Goal: Transaction & Acquisition: Obtain resource

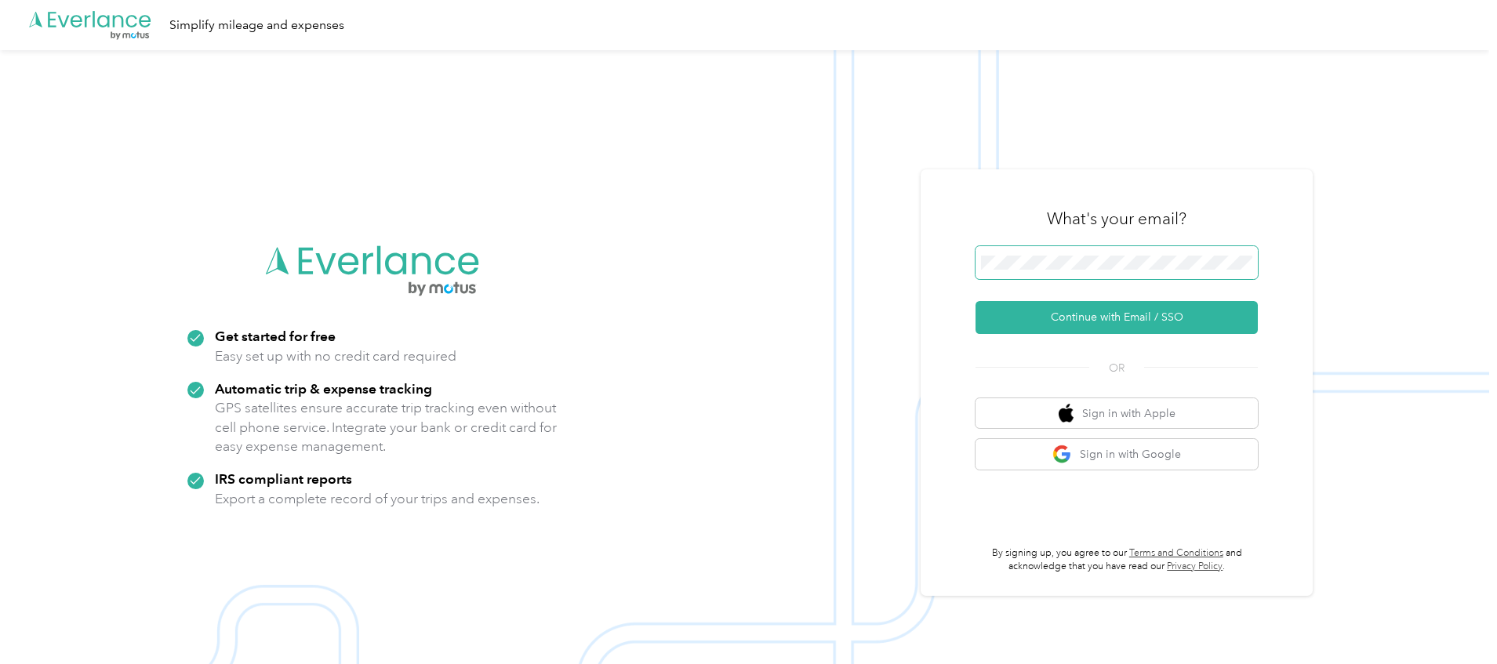
click at [1073, 249] on span at bounding box center [1117, 262] width 282 height 33
click at [1078, 271] on span at bounding box center [1117, 262] width 282 height 33
click at [1202, 300] on form "Continue with Email / SSO" at bounding box center [1117, 290] width 282 height 88
click at [1196, 306] on button "Continue with Email / SSO" at bounding box center [1117, 317] width 282 height 33
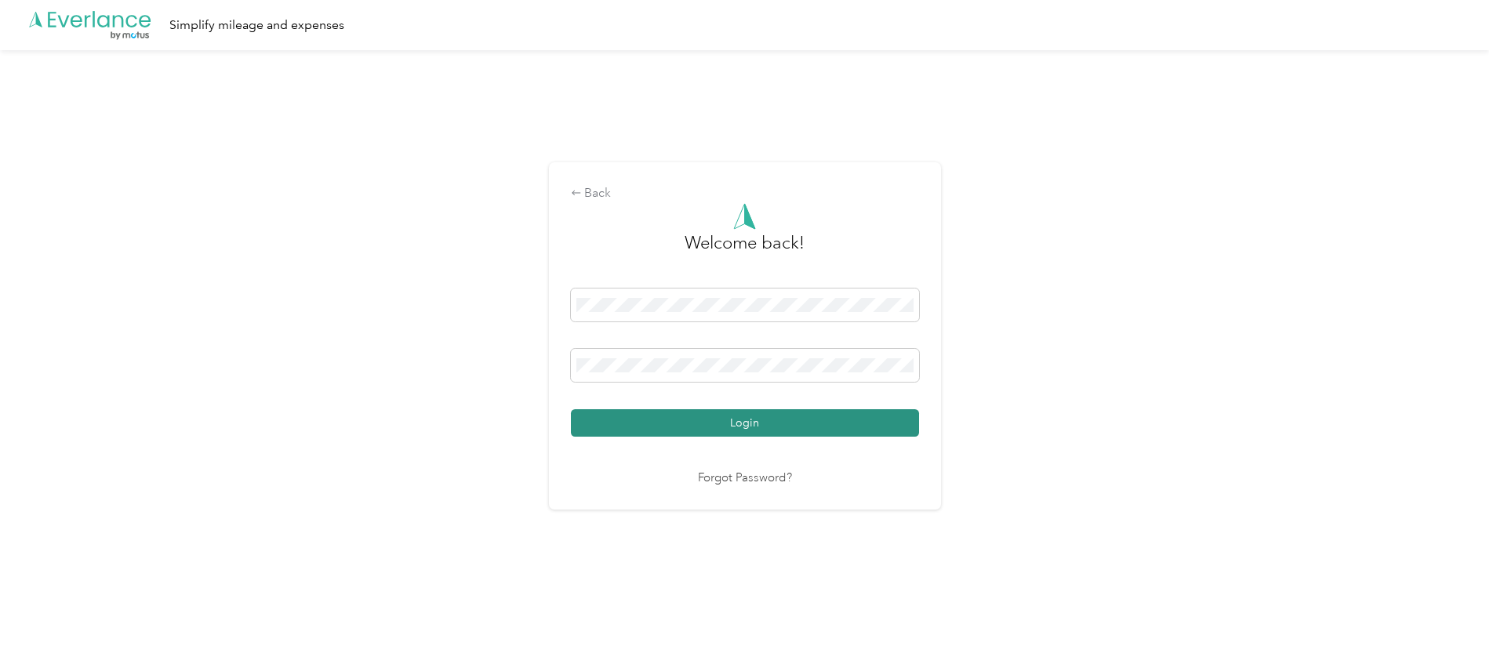
click at [689, 411] on button "Login" at bounding box center [745, 422] width 348 height 27
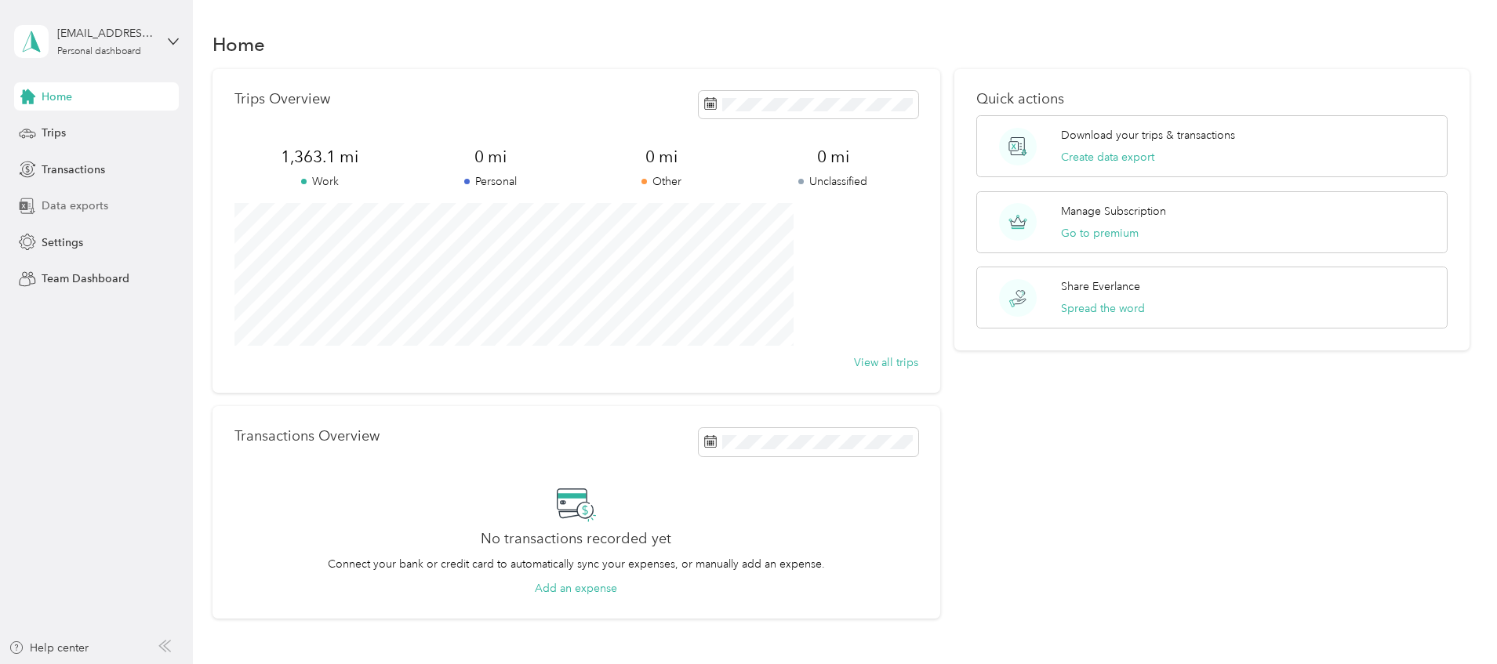
click at [91, 209] on span "Data exports" at bounding box center [75, 206] width 67 height 16
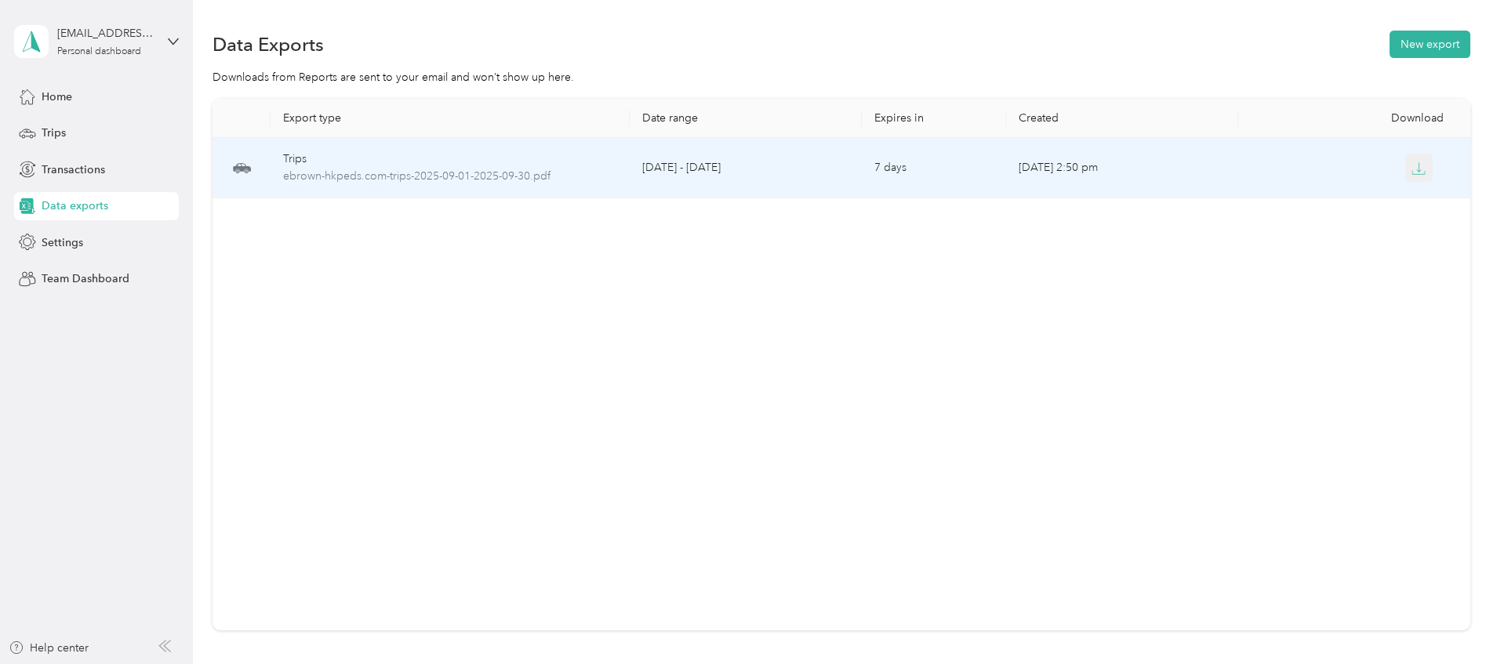
click at [1406, 165] on button "button" at bounding box center [1420, 168] width 28 height 28
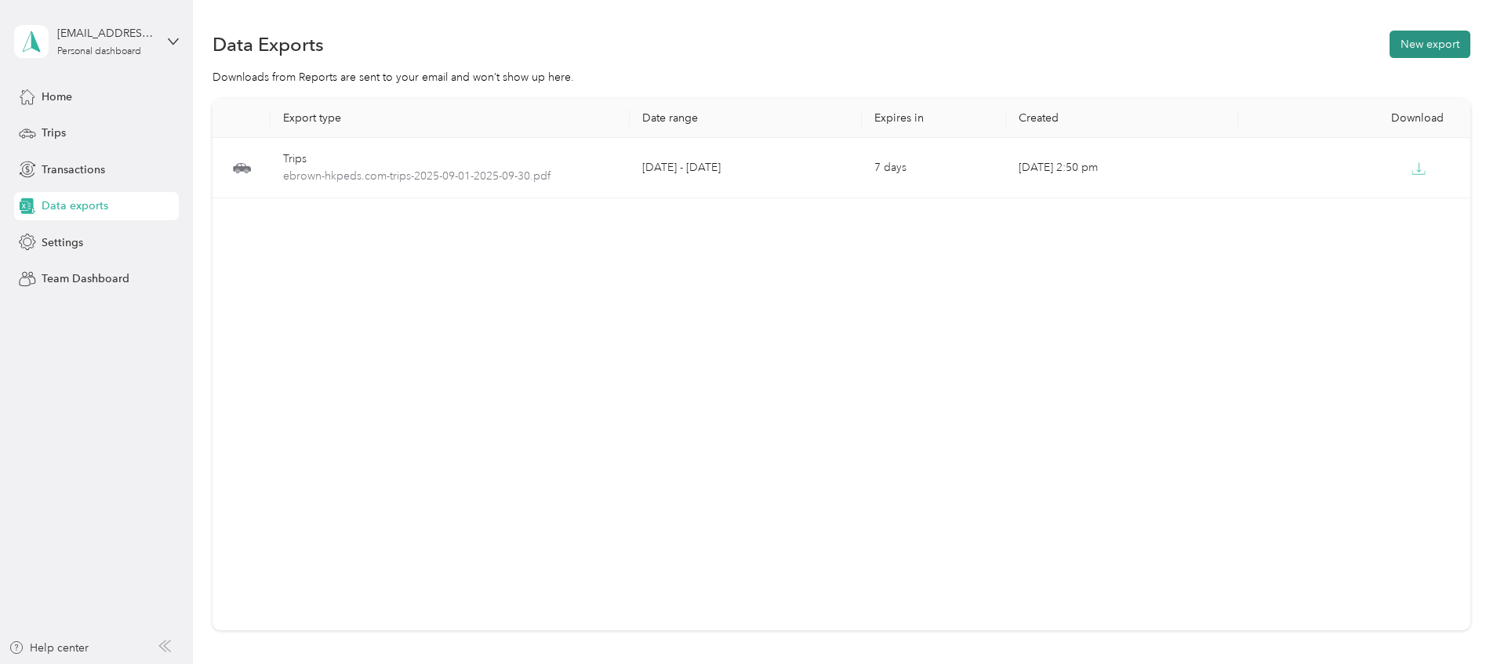
click at [1390, 45] on button "New export" at bounding box center [1430, 44] width 81 height 27
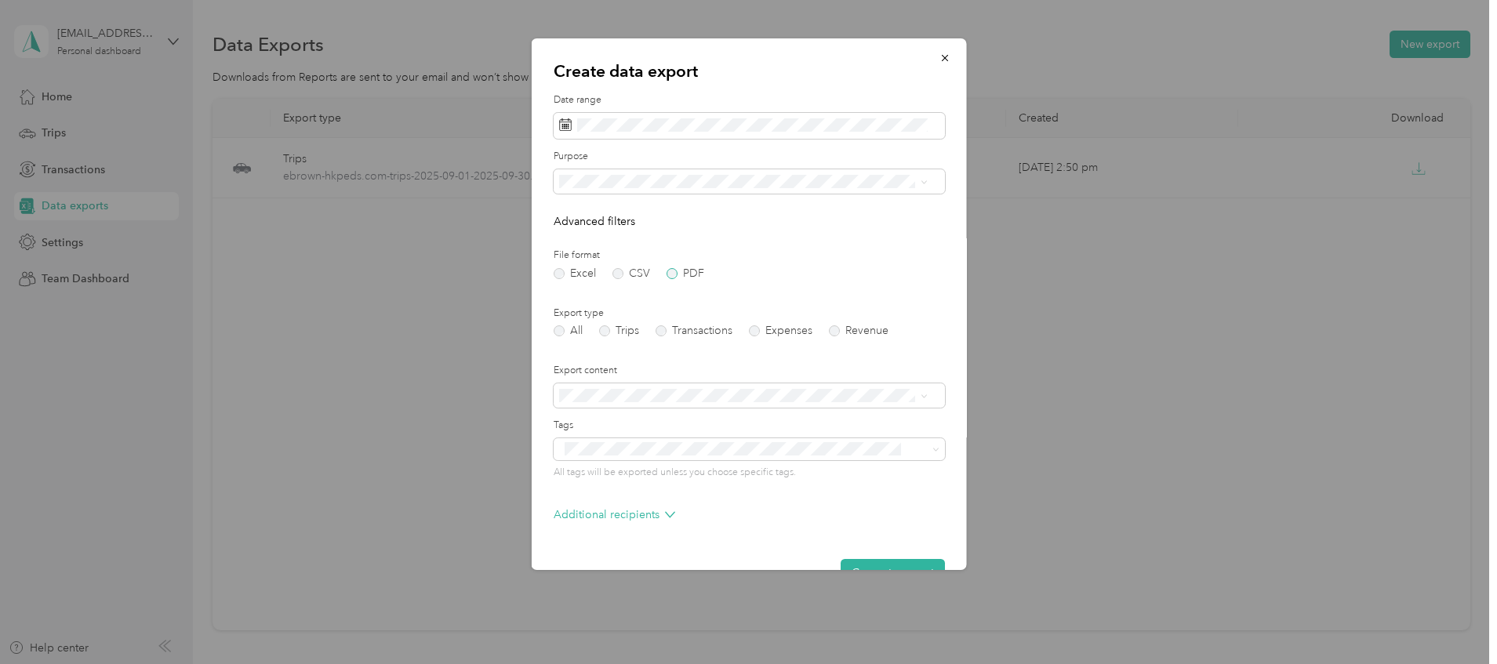
click at [678, 272] on label "PDF" at bounding box center [685, 273] width 38 height 11
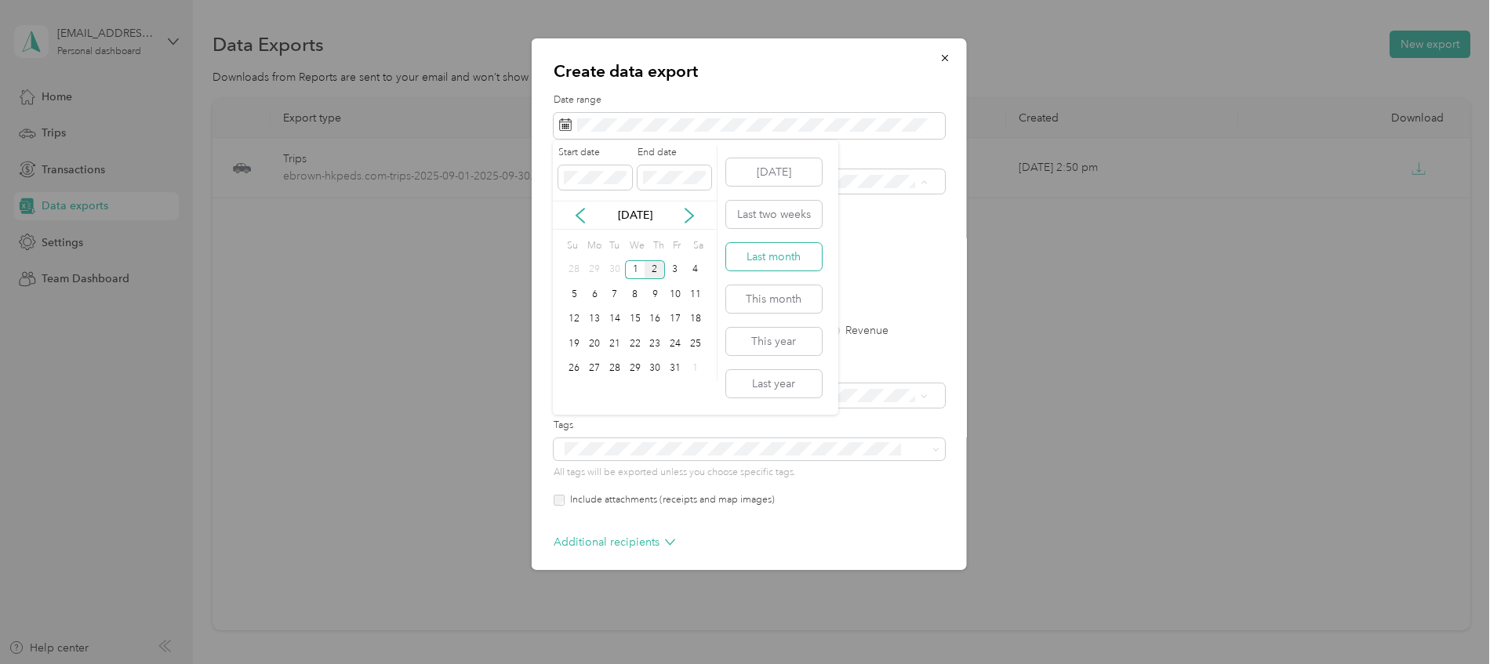
click at [780, 253] on button "Last month" at bounding box center [774, 256] width 96 height 27
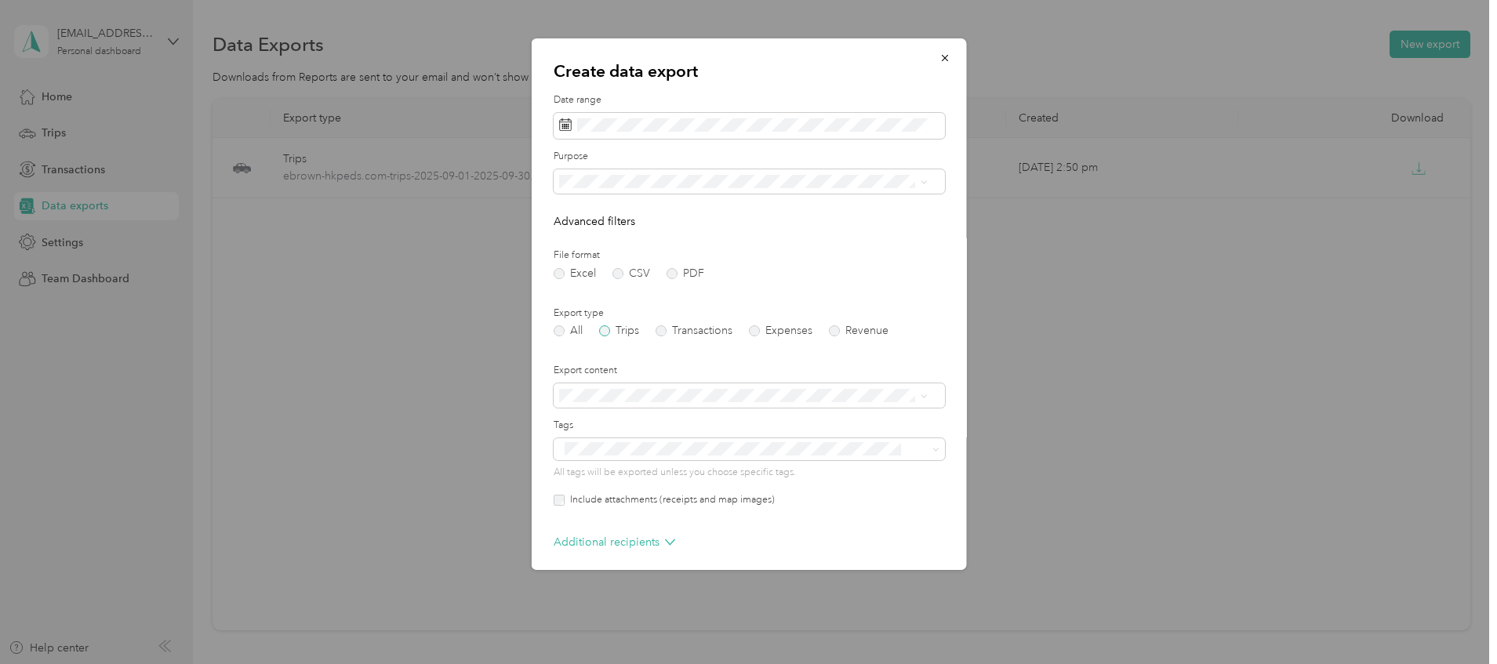
click at [605, 330] on label "Trips" at bounding box center [618, 331] width 40 height 11
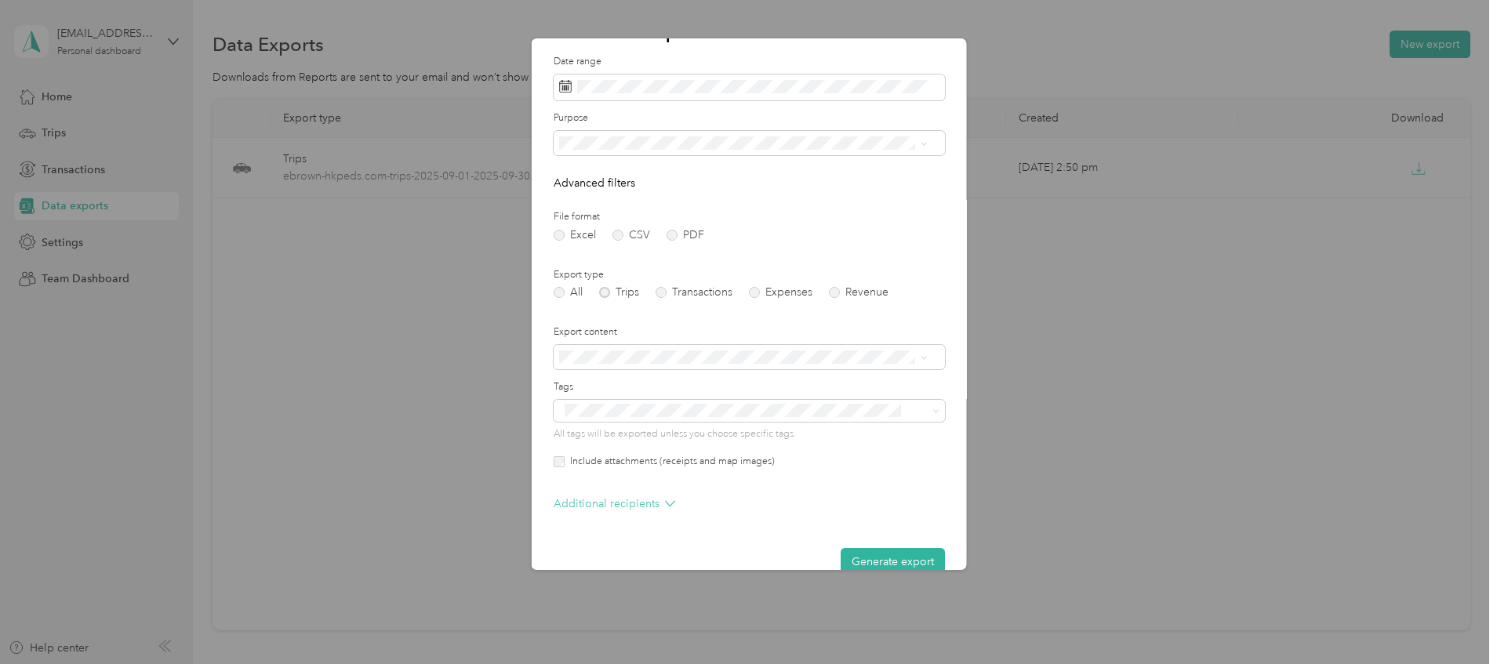
scroll to position [66, 0]
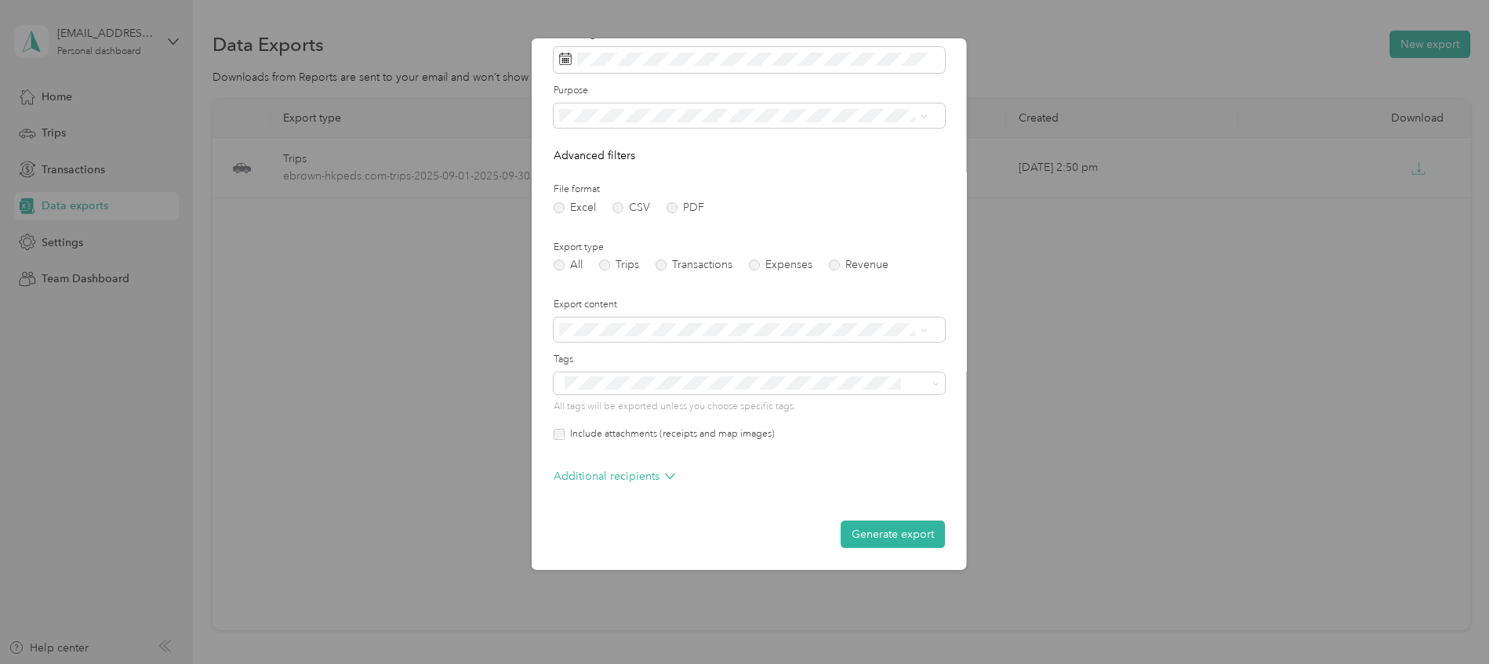
drag, startPoint x: 846, startPoint y: 526, endPoint x: 847, endPoint y: 517, distance: 9.4
click at [846, 526] on button "Generate export" at bounding box center [892, 534] width 104 height 27
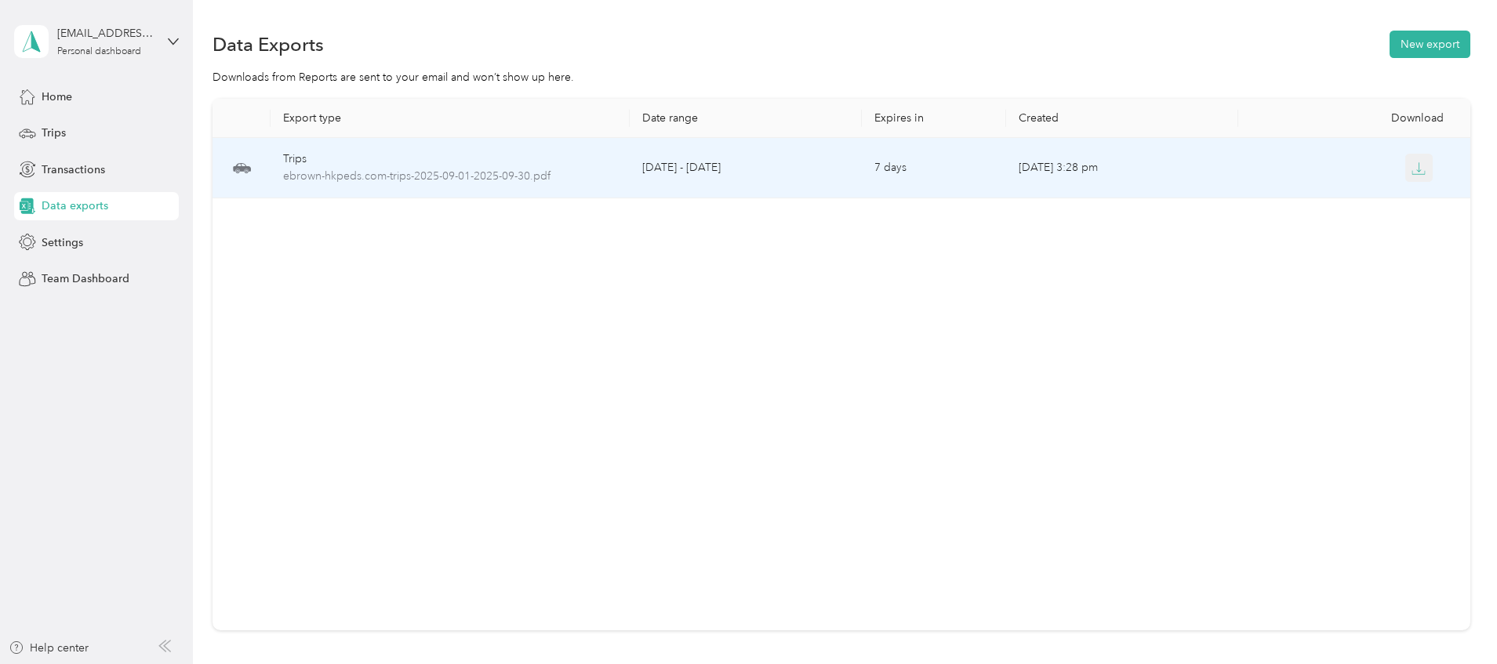
click at [1412, 164] on icon "button" at bounding box center [1419, 169] width 14 height 14
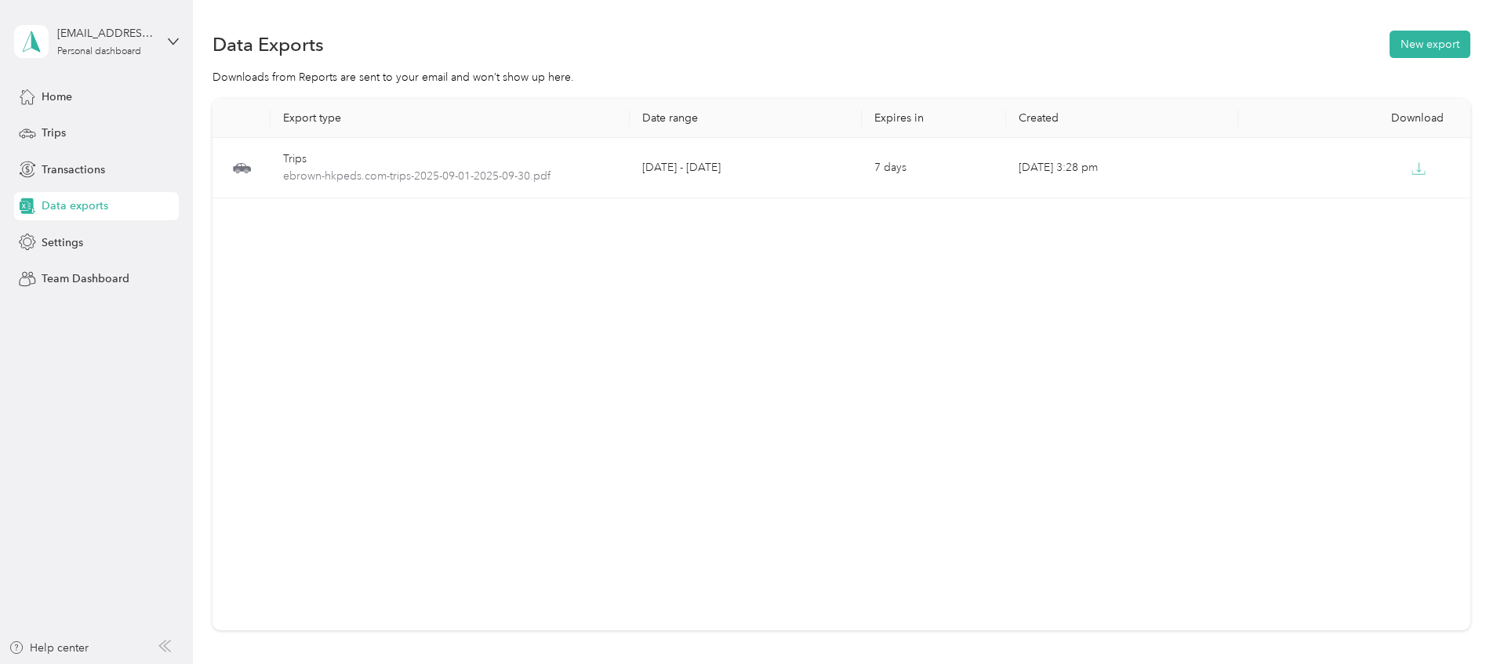
click at [867, 307] on div "Export type Date range Expires in Created Download Trips ebrown-hkpeds.com-trip…" at bounding box center [842, 365] width 1258 height 532
click at [118, 106] on div "Home" at bounding box center [96, 96] width 165 height 28
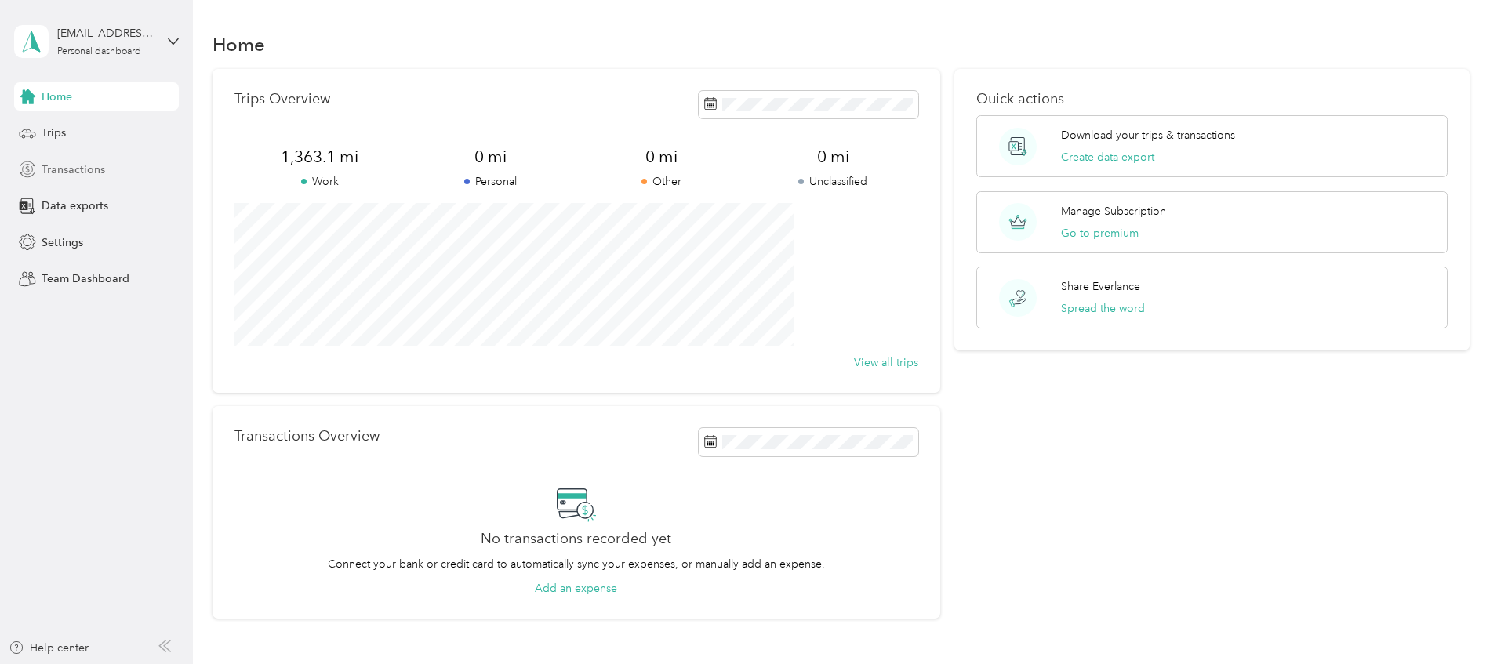
click at [85, 177] on div "Transactions" at bounding box center [96, 169] width 165 height 28
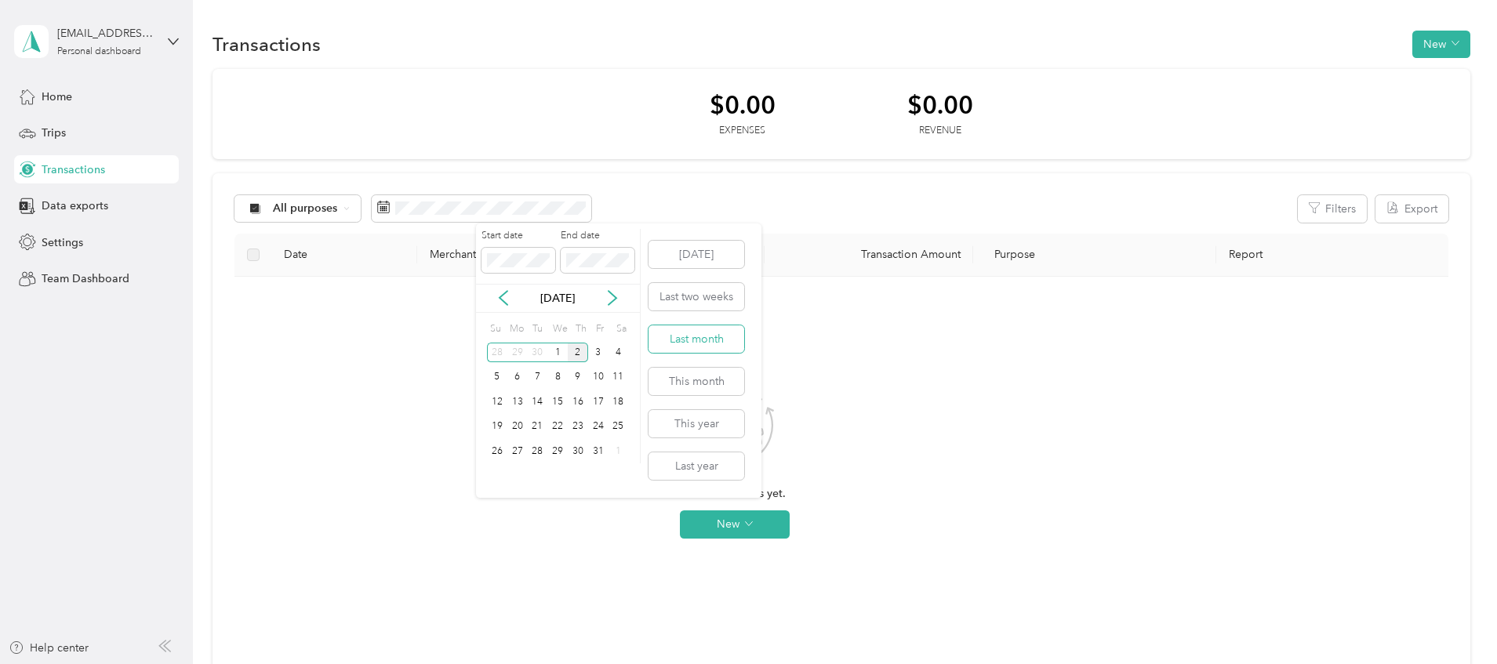
click at [706, 343] on button "Last month" at bounding box center [697, 339] width 96 height 27
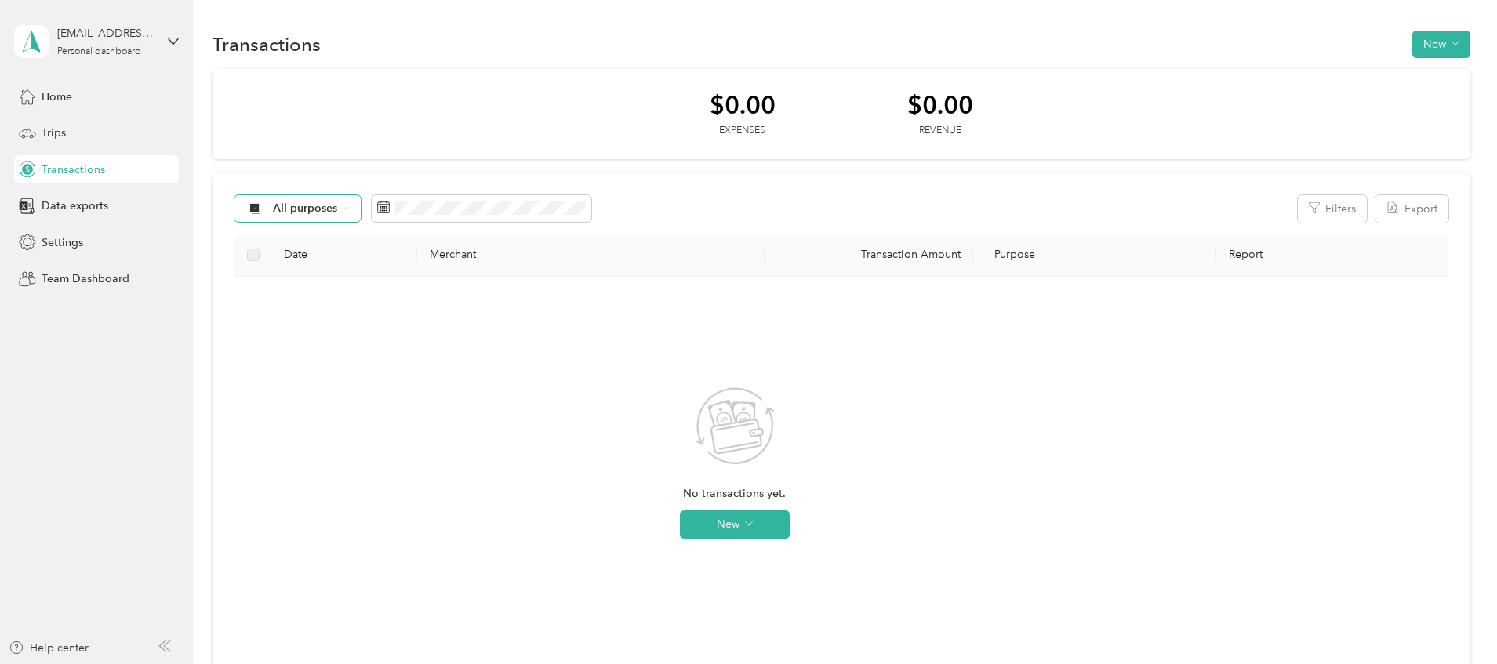
click at [338, 209] on span "All purposes" at bounding box center [305, 208] width 65 height 11
click at [394, 300] on li "Work" at bounding box center [401, 291] width 125 height 27
click at [129, 207] on div "Data exports" at bounding box center [96, 206] width 165 height 28
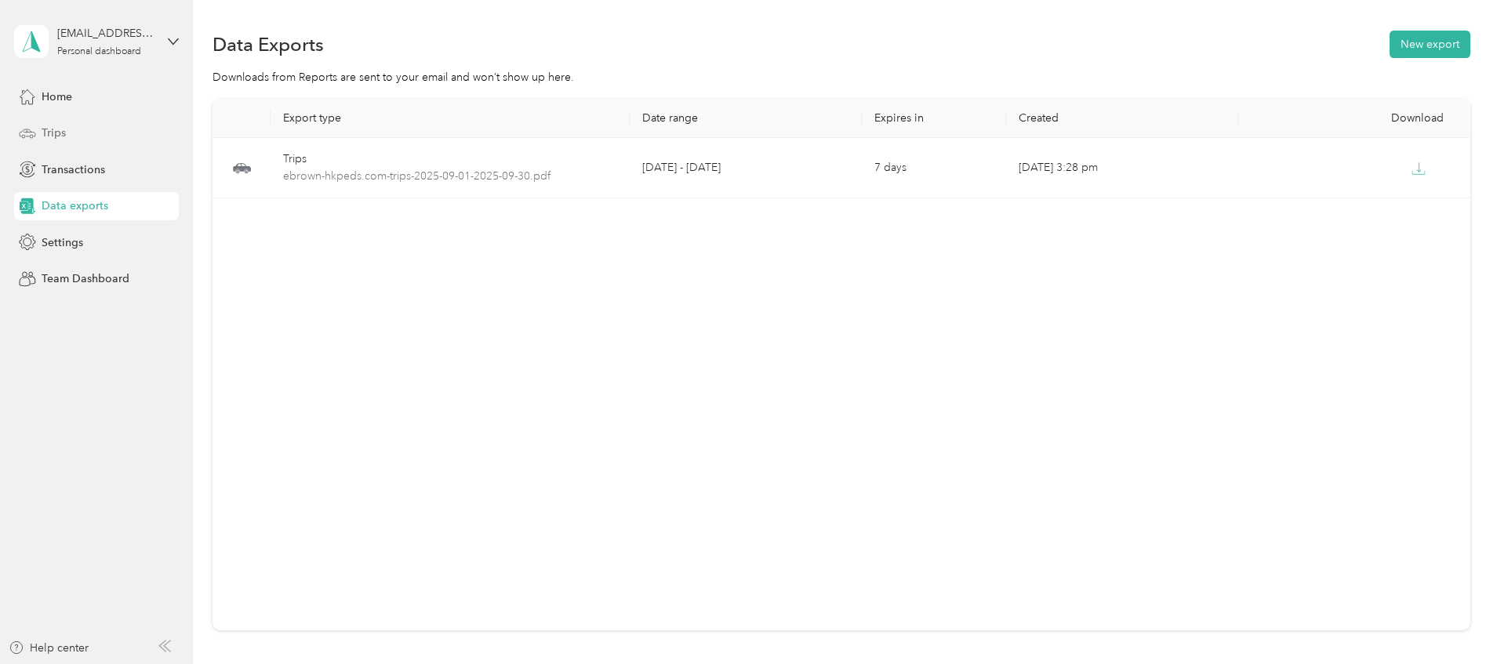
click at [59, 136] on span "Trips" at bounding box center [54, 133] width 24 height 16
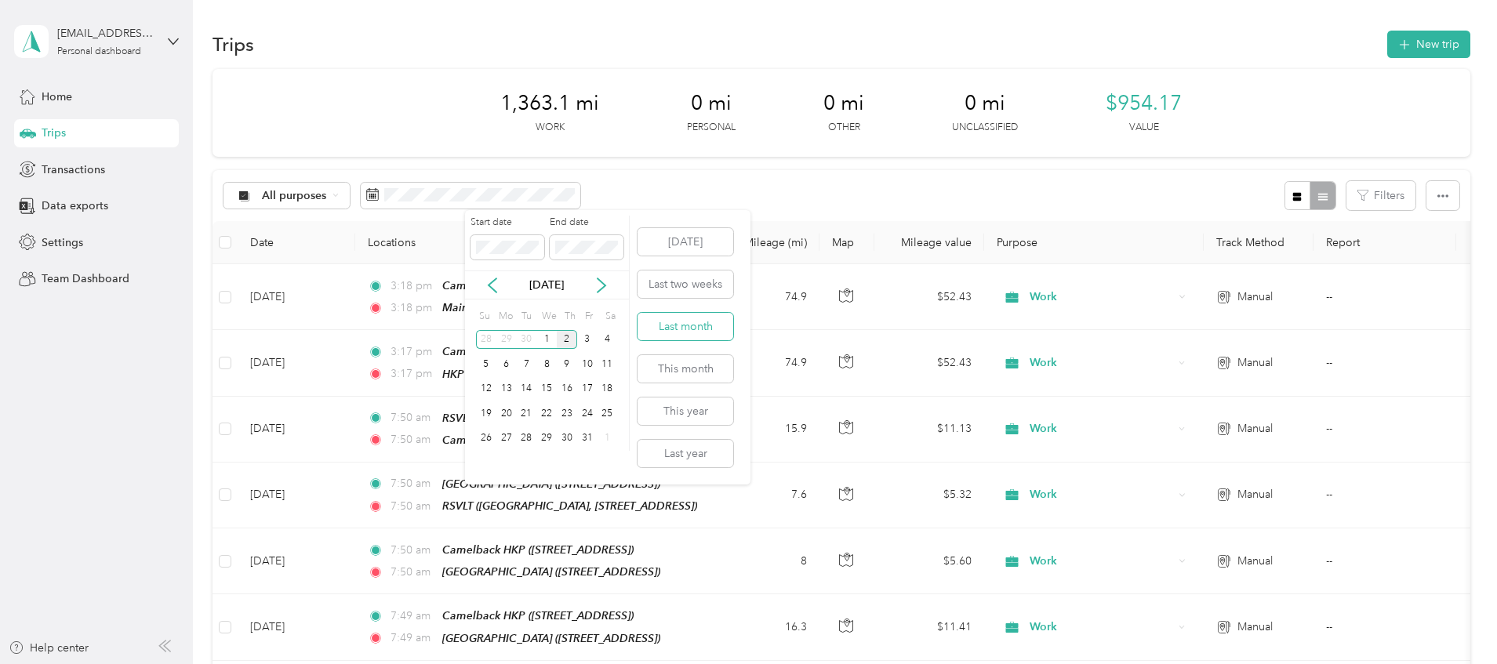
click at [687, 329] on button "Last month" at bounding box center [686, 326] width 96 height 27
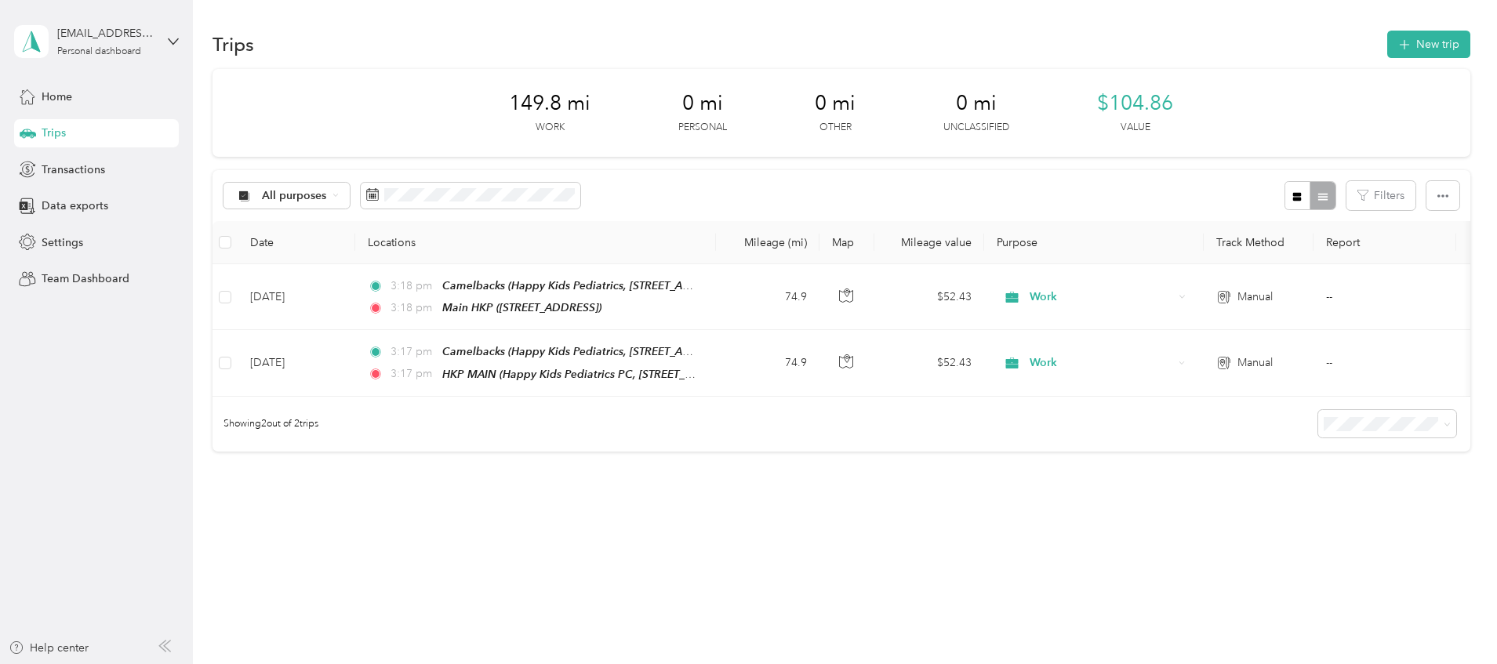
click at [98, 128] on div "Trips" at bounding box center [96, 133] width 165 height 28
click at [534, 203] on span at bounding box center [471, 196] width 220 height 27
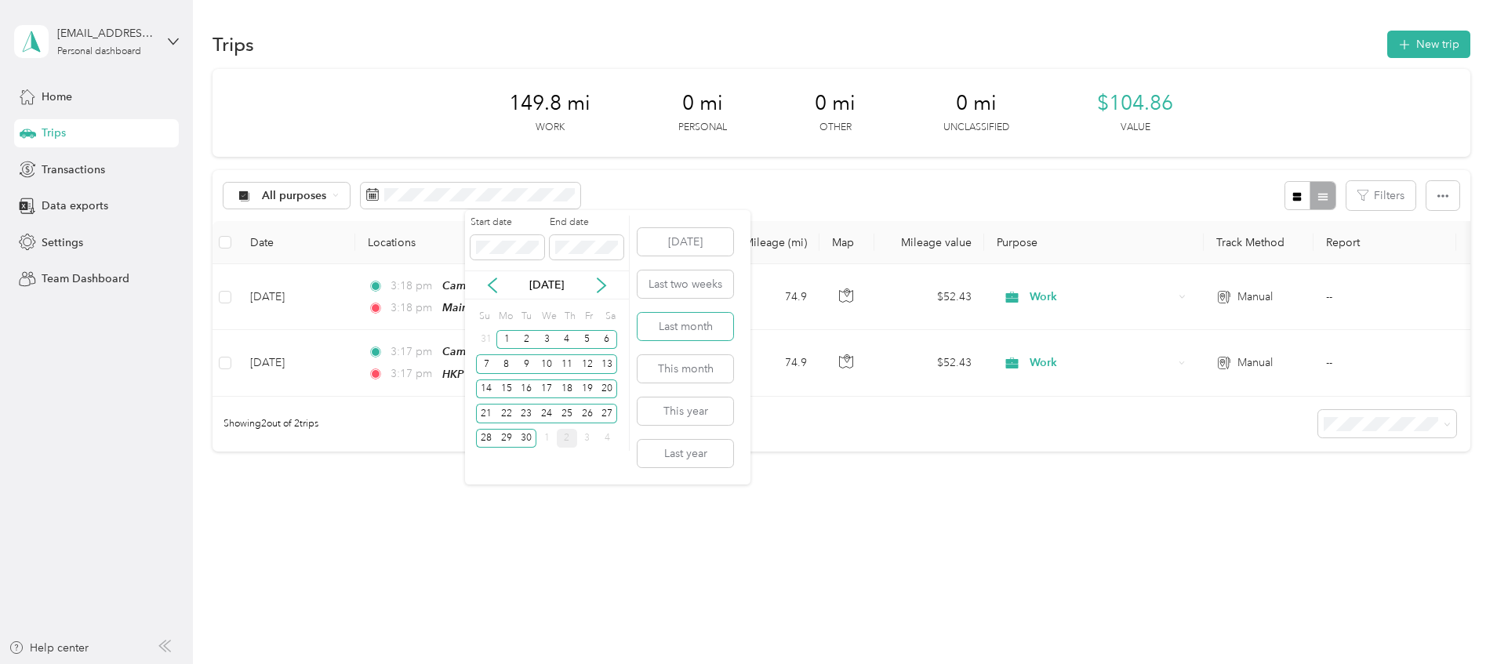
drag, startPoint x: 688, startPoint y: 327, endPoint x: 675, endPoint y: 336, distance: 15.7
click at [688, 328] on button "Last month" at bounding box center [686, 326] width 96 height 27
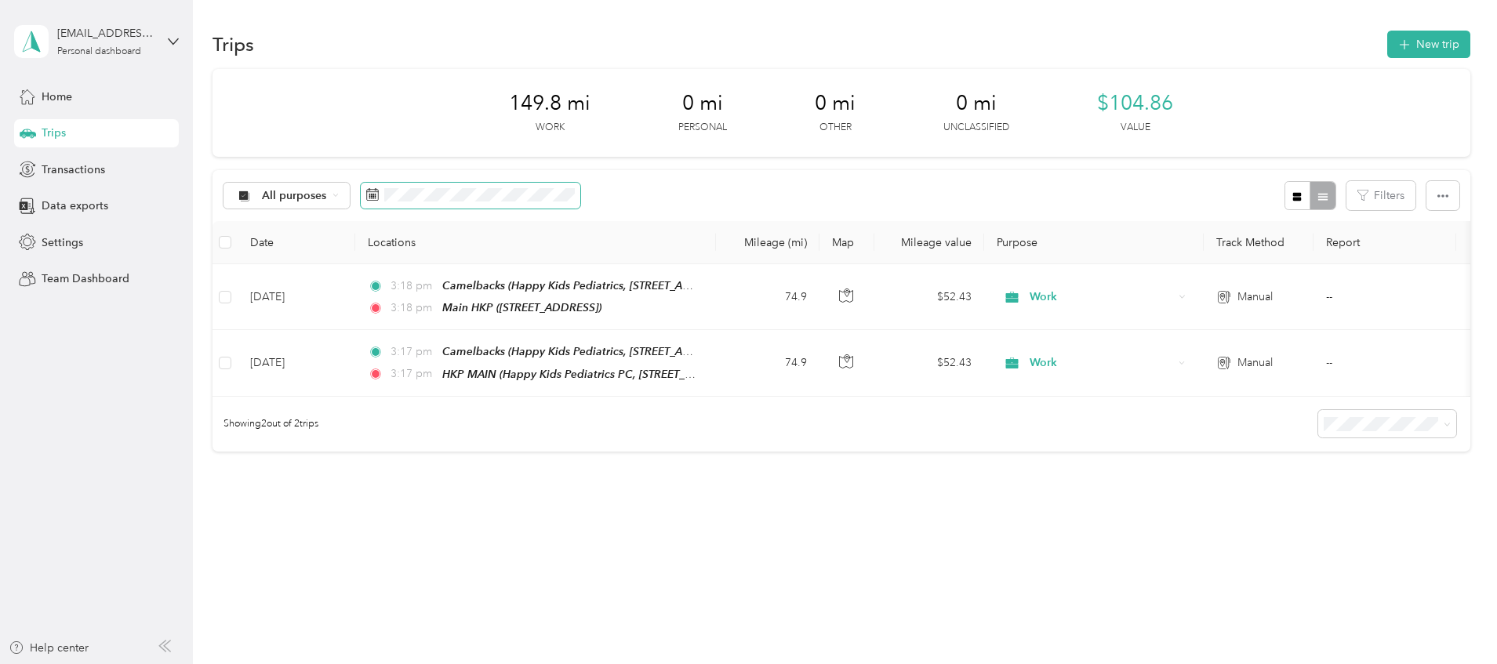
click at [556, 183] on span at bounding box center [471, 196] width 220 height 27
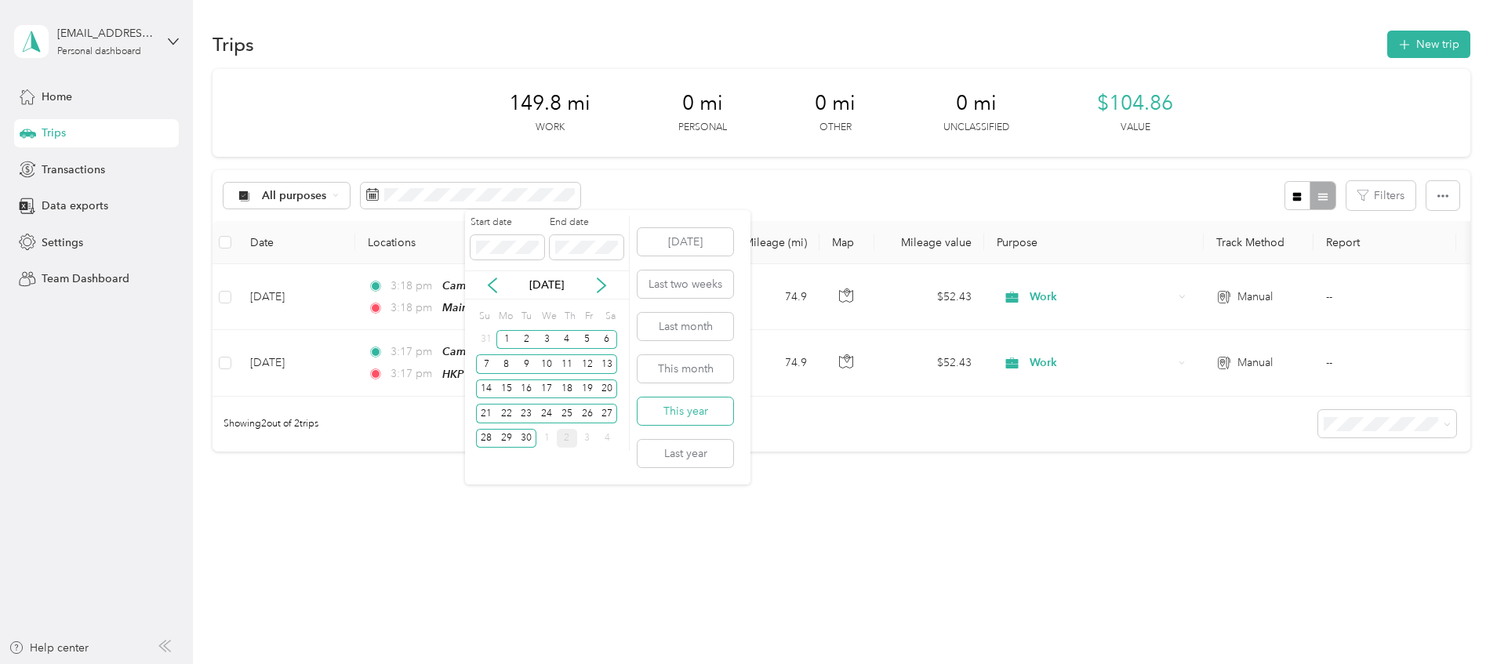
click at [696, 407] on button "This year" at bounding box center [686, 411] width 96 height 27
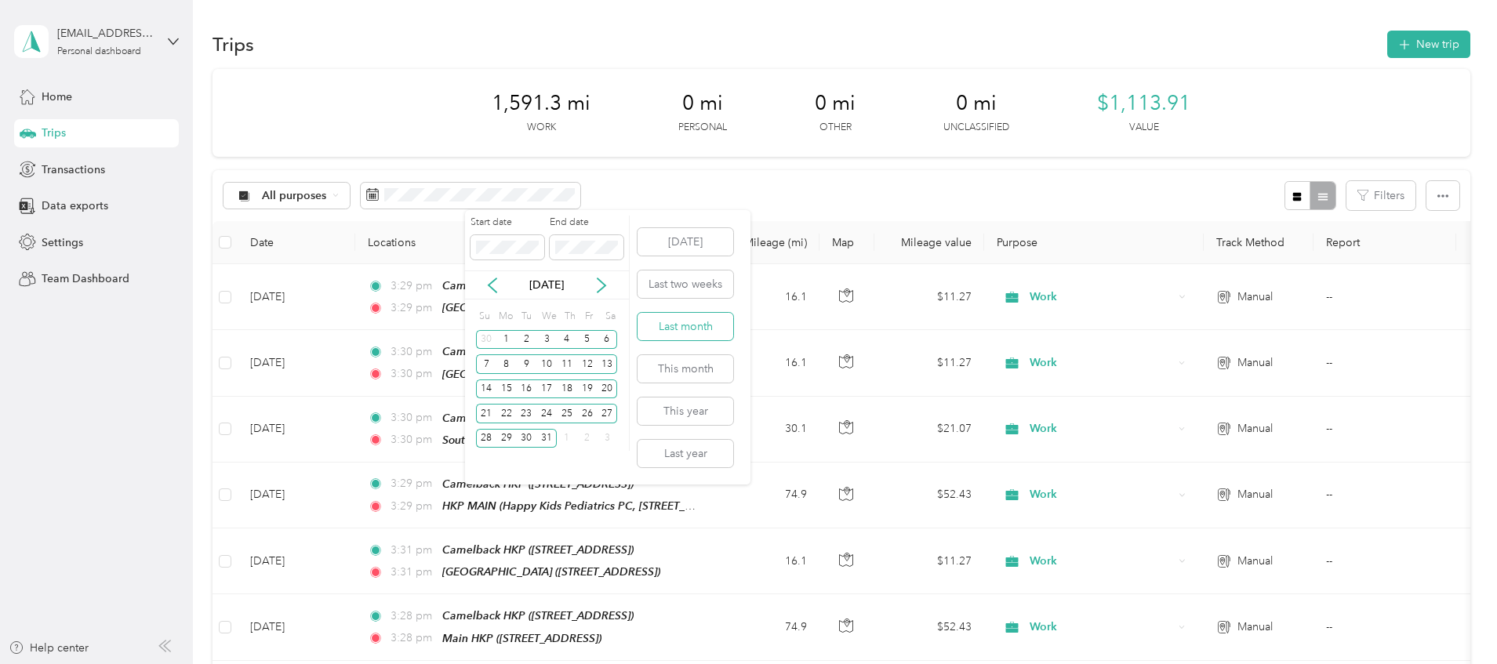
click at [671, 334] on button "Last month" at bounding box center [686, 326] width 96 height 27
click at [692, 243] on button "[DATE]" at bounding box center [686, 241] width 96 height 27
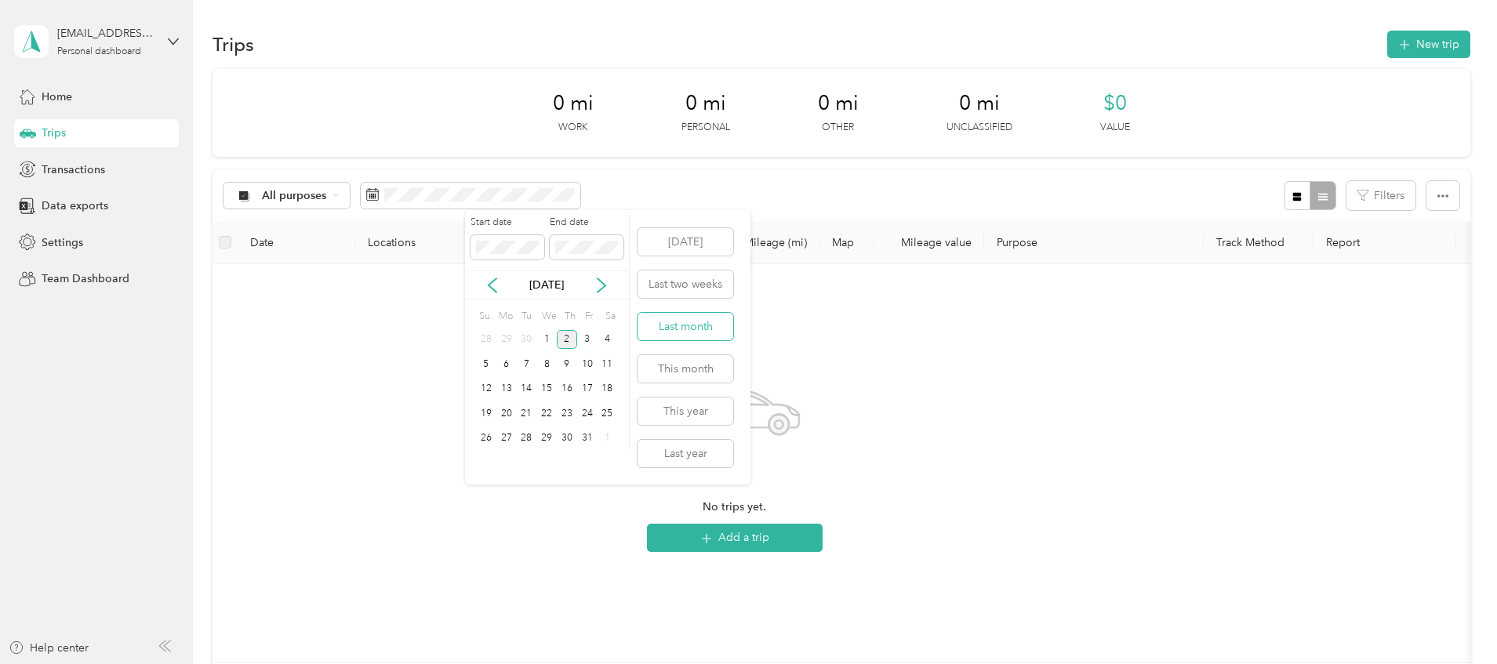
click at [689, 327] on button "Last month" at bounding box center [686, 326] width 96 height 27
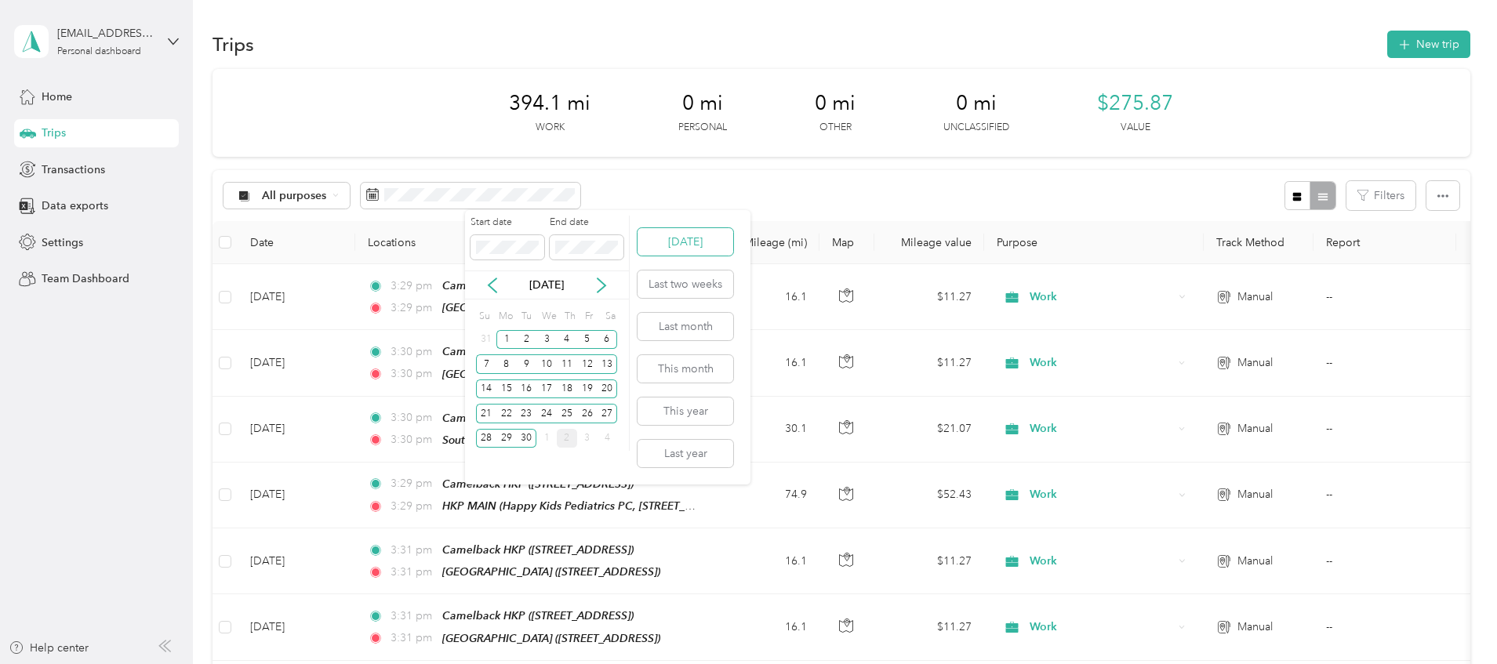
click at [688, 243] on button "[DATE]" at bounding box center [686, 241] width 96 height 27
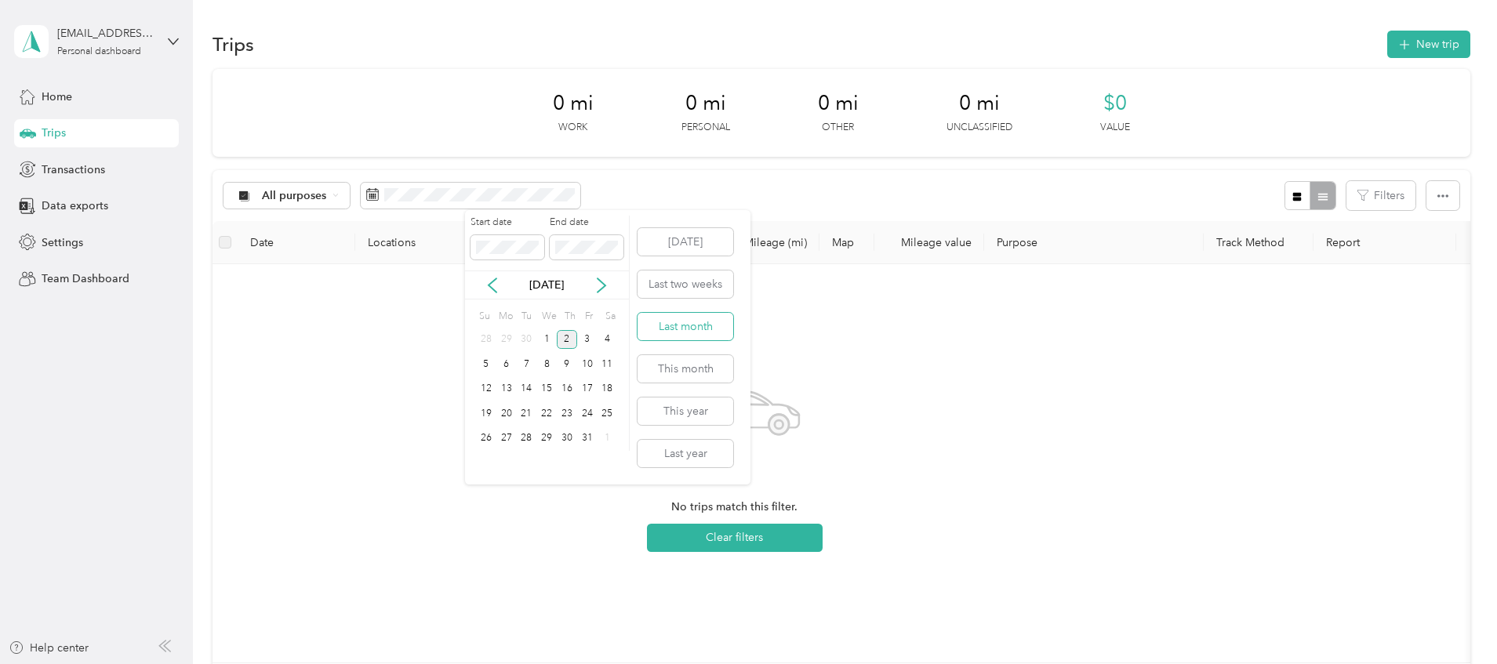
click at [675, 329] on button "Last month" at bounding box center [686, 326] width 96 height 27
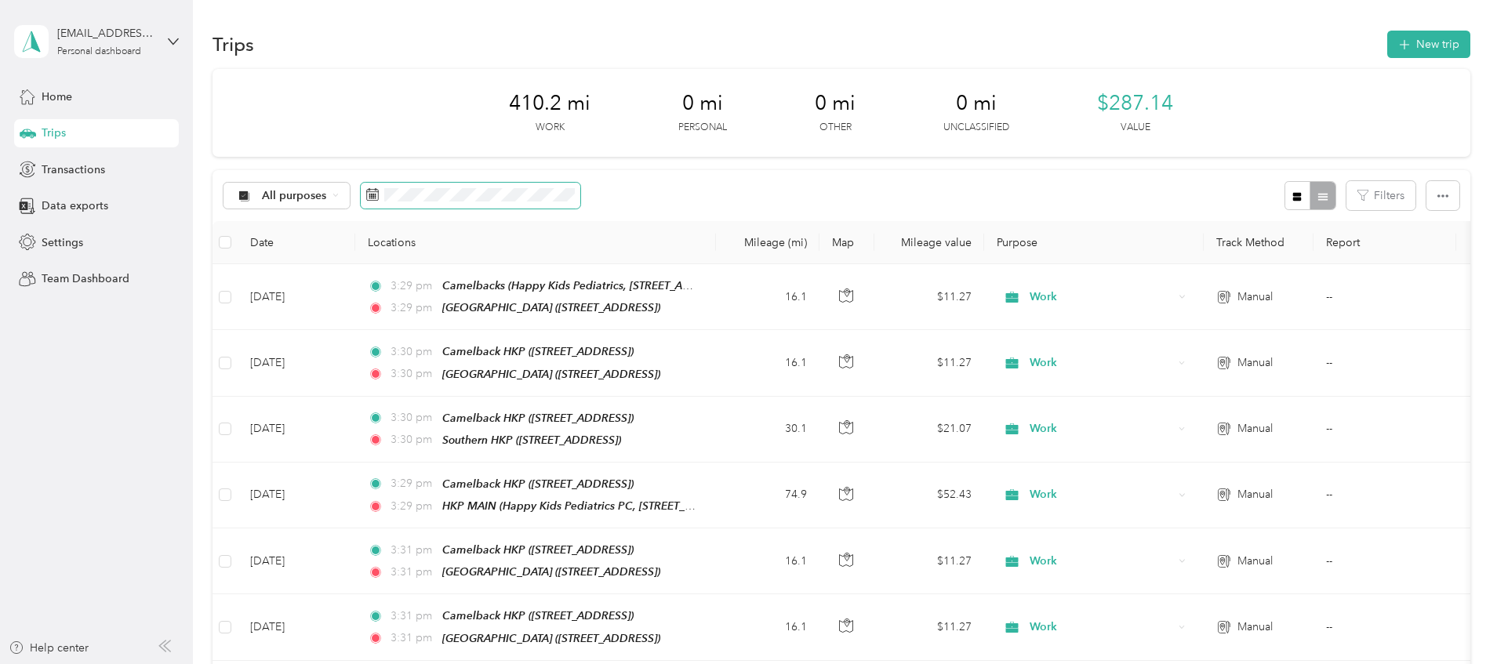
click at [532, 202] on span at bounding box center [471, 196] width 220 height 27
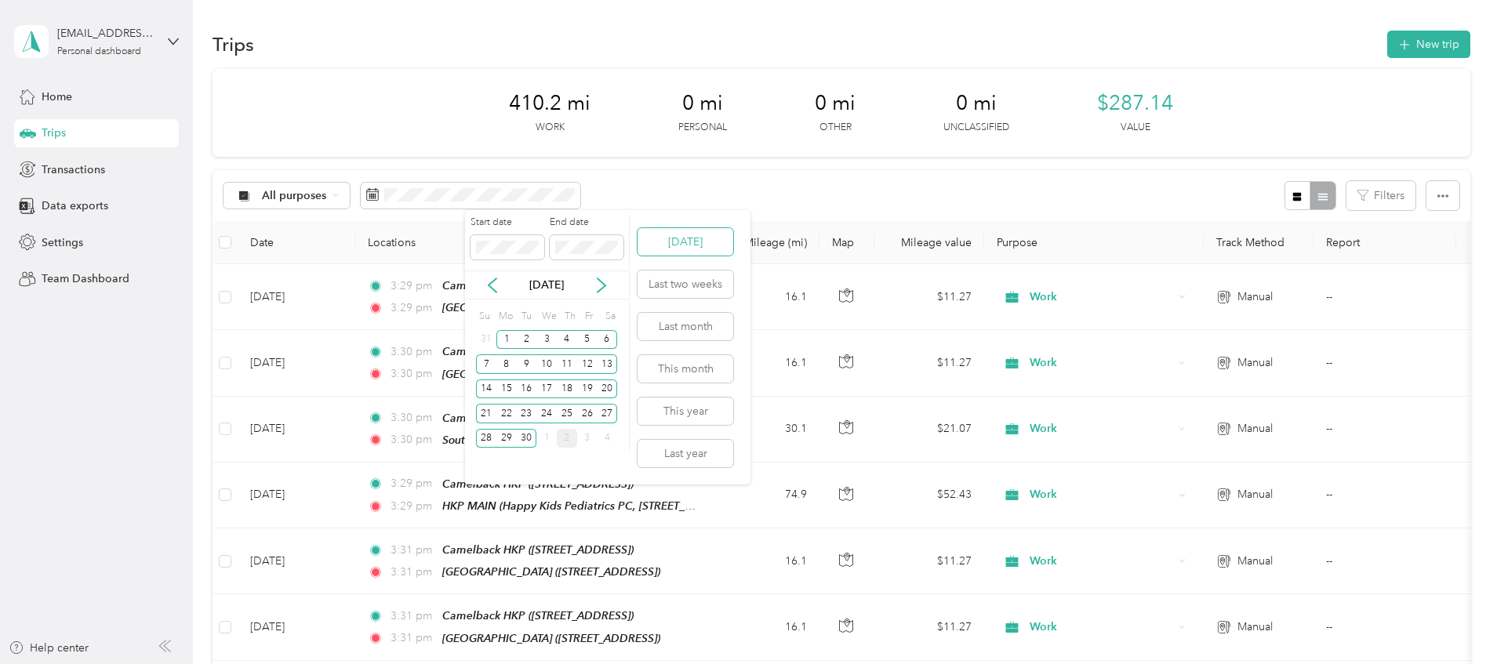
click at [675, 231] on button "[DATE]" at bounding box center [686, 241] width 96 height 27
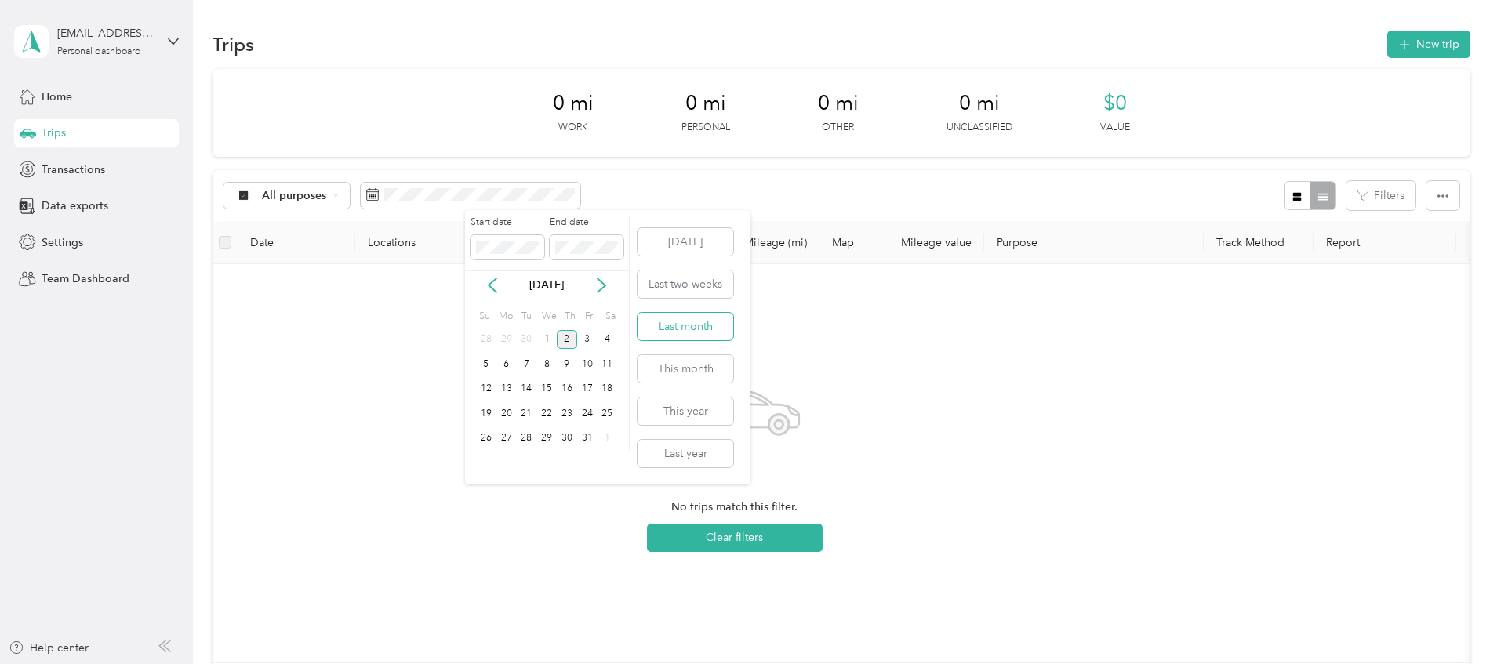
click at [682, 326] on button "Last month" at bounding box center [686, 326] width 96 height 27
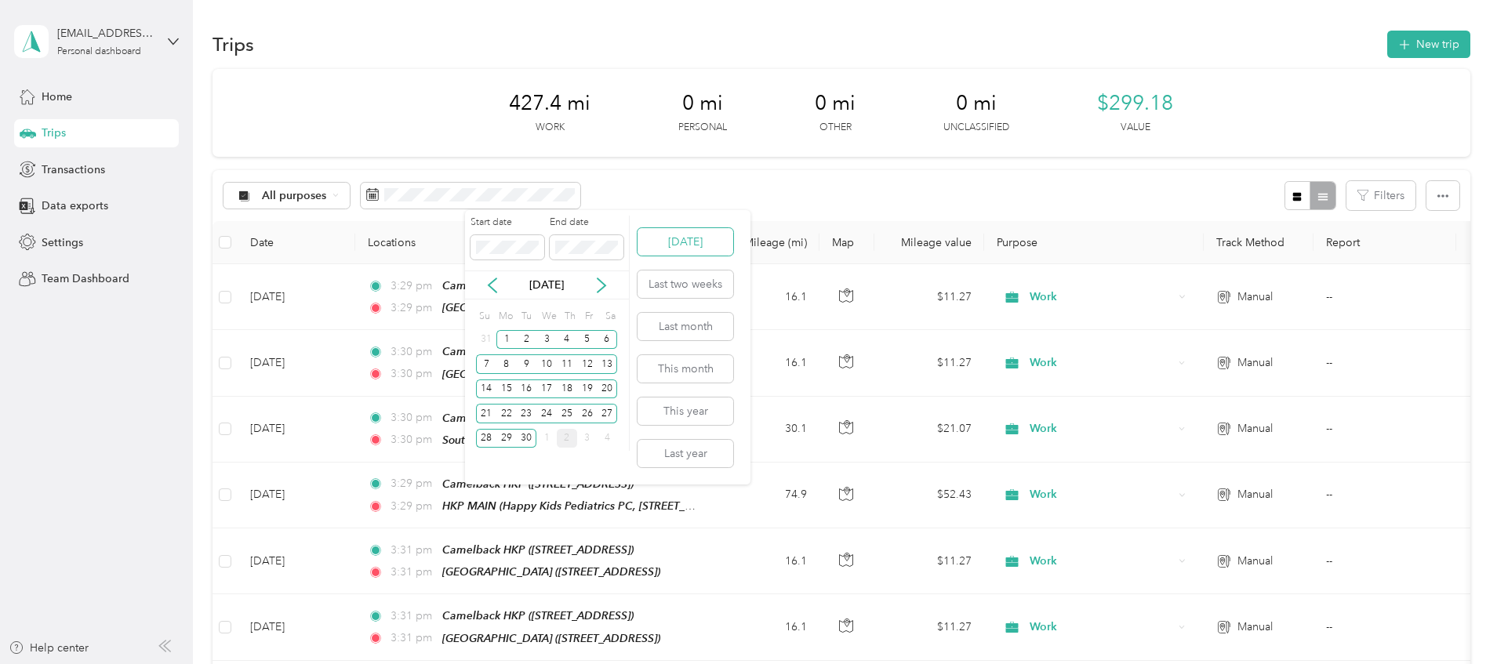
click at [660, 238] on button "[DATE]" at bounding box center [686, 241] width 96 height 27
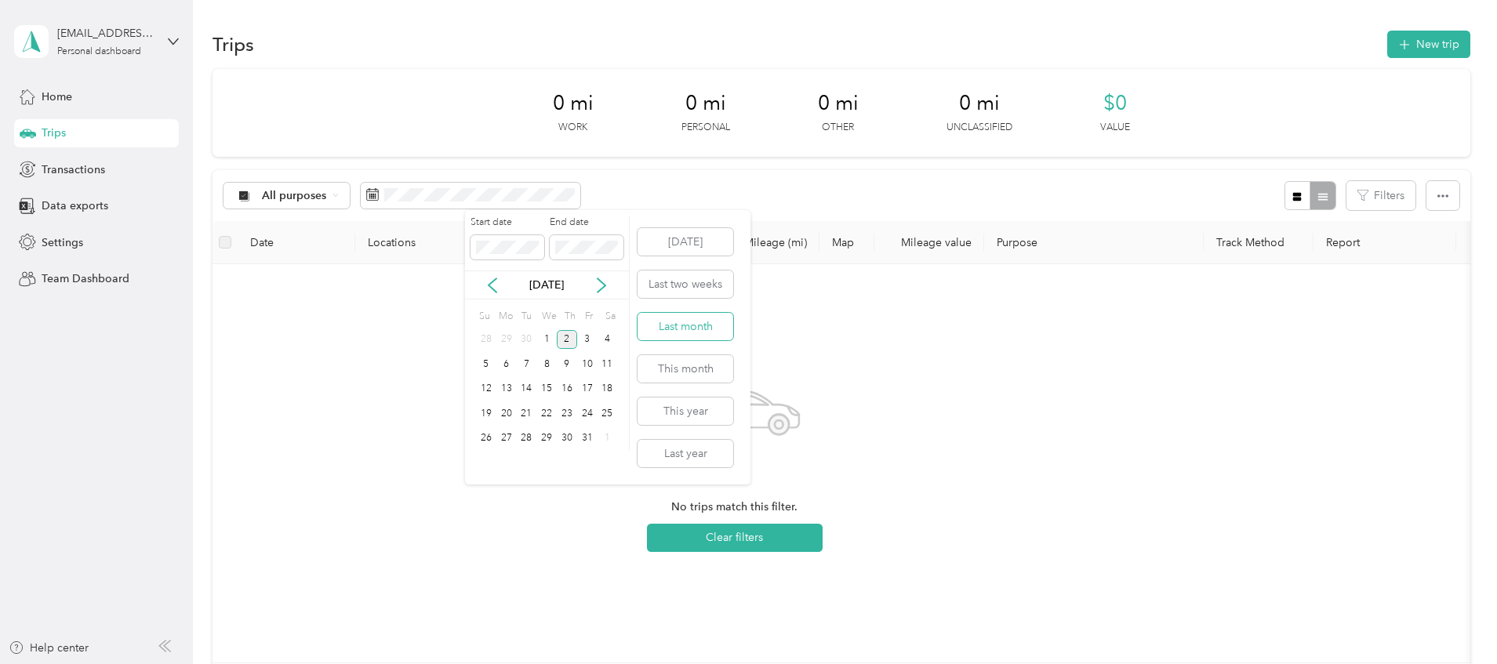
click at [697, 326] on button "Last month" at bounding box center [686, 326] width 96 height 27
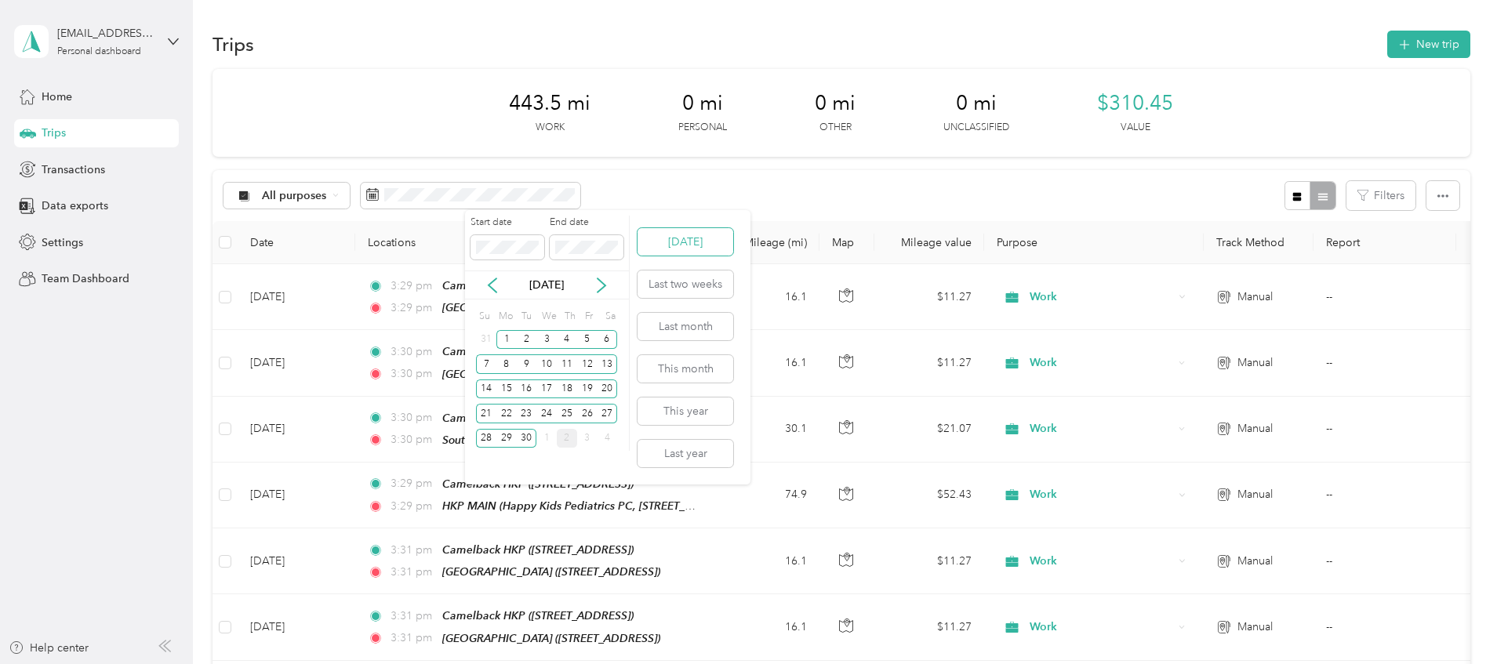
click at [664, 236] on button "[DATE]" at bounding box center [686, 241] width 96 height 27
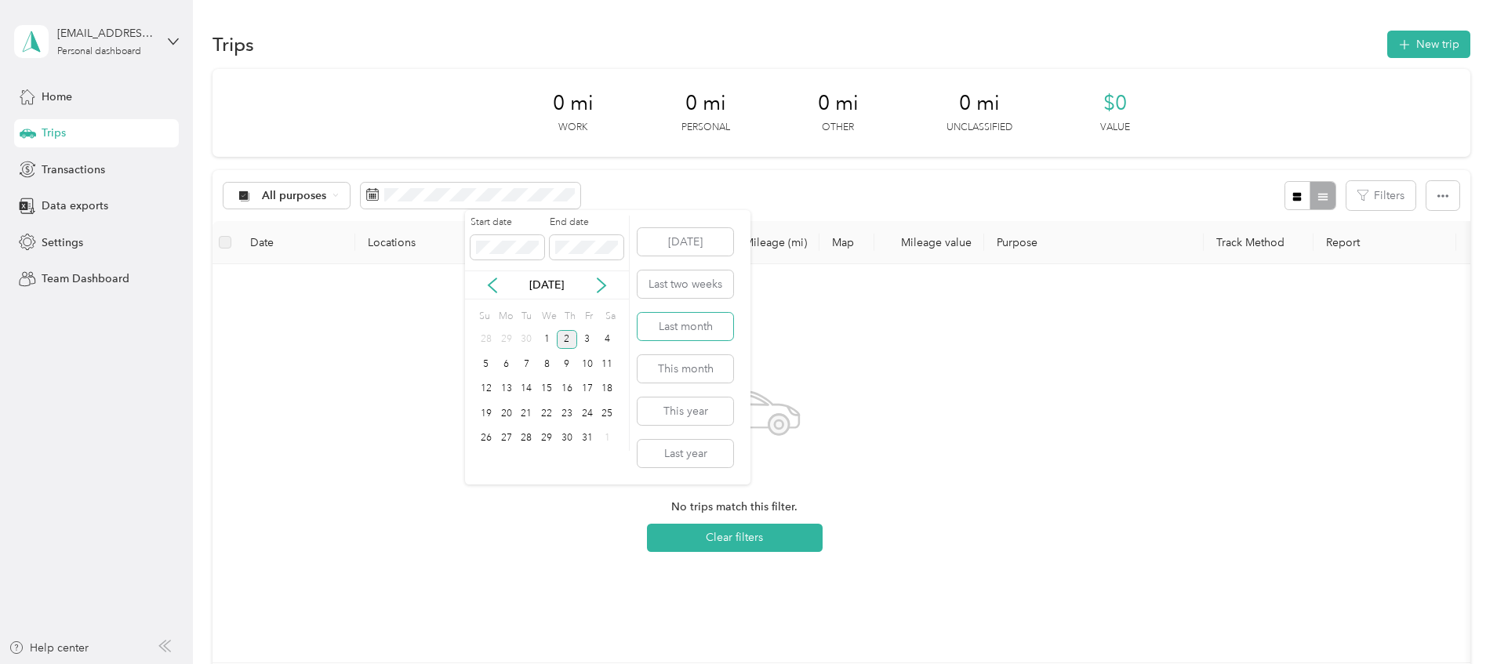
drag, startPoint x: 678, startPoint y: 327, endPoint x: 665, endPoint y: 297, distance: 32.7
click at [678, 327] on button "Last month" at bounding box center [686, 326] width 96 height 27
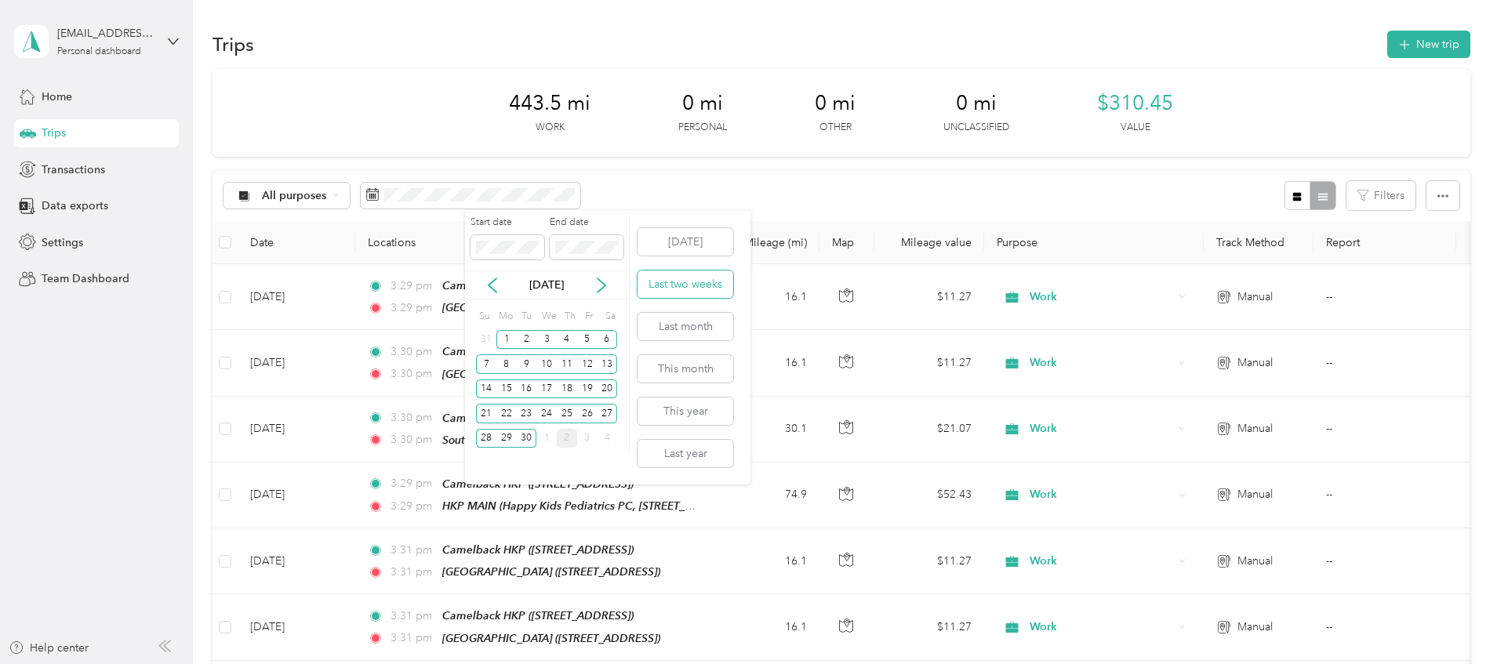
click at [664, 285] on button "Last two weeks" at bounding box center [686, 284] width 96 height 27
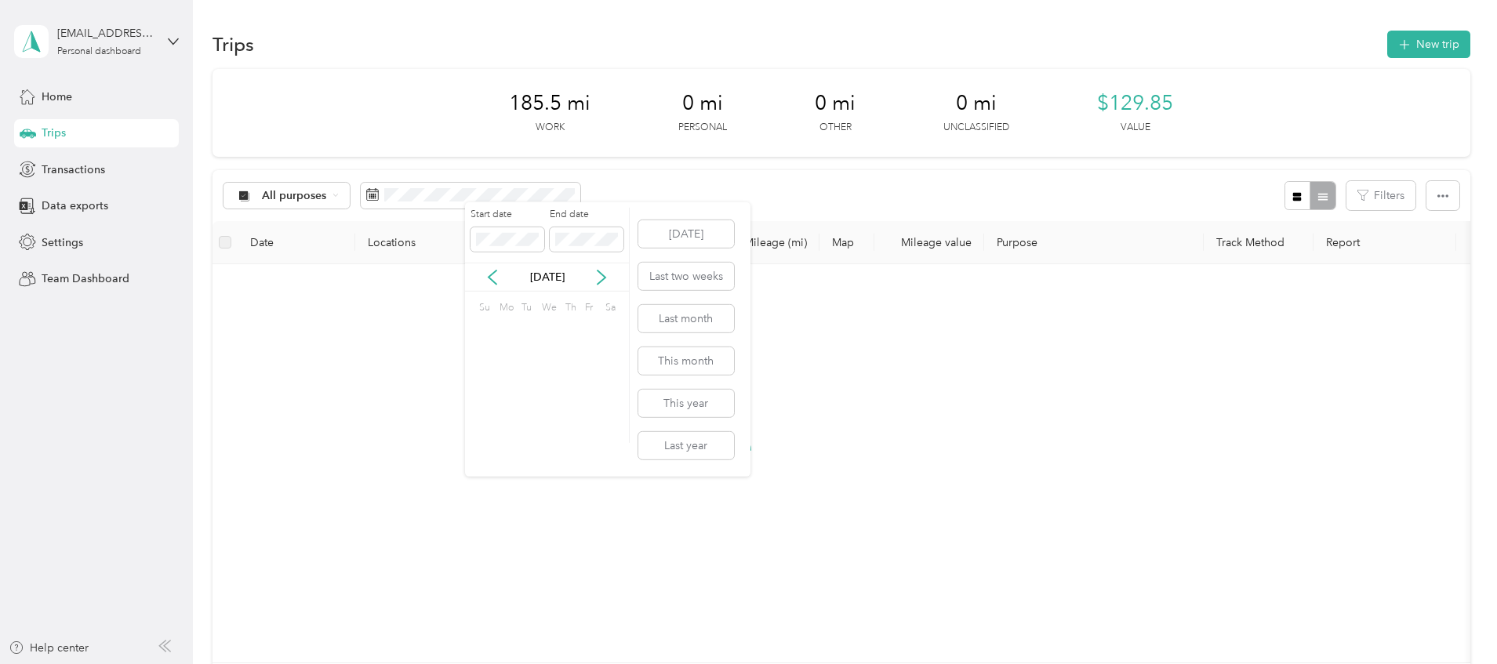
click at [580, 205] on span at bounding box center [471, 196] width 220 height 27
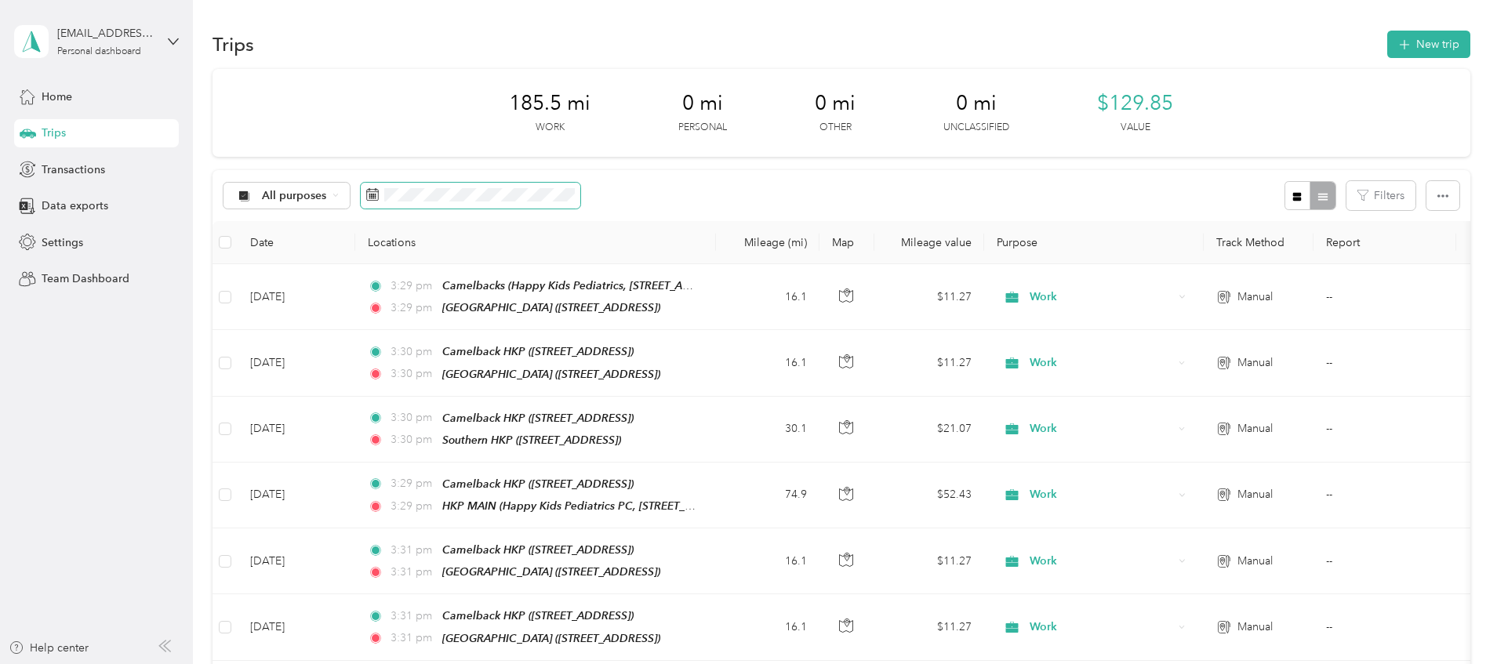
click at [580, 185] on span at bounding box center [471, 196] width 220 height 27
click at [580, 202] on span at bounding box center [471, 196] width 220 height 27
click at [580, 204] on span at bounding box center [471, 196] width 220 height 27
click at [624, 176] on div "All purposes Filters" at bounding box center [842, 195] width 1258 height 51
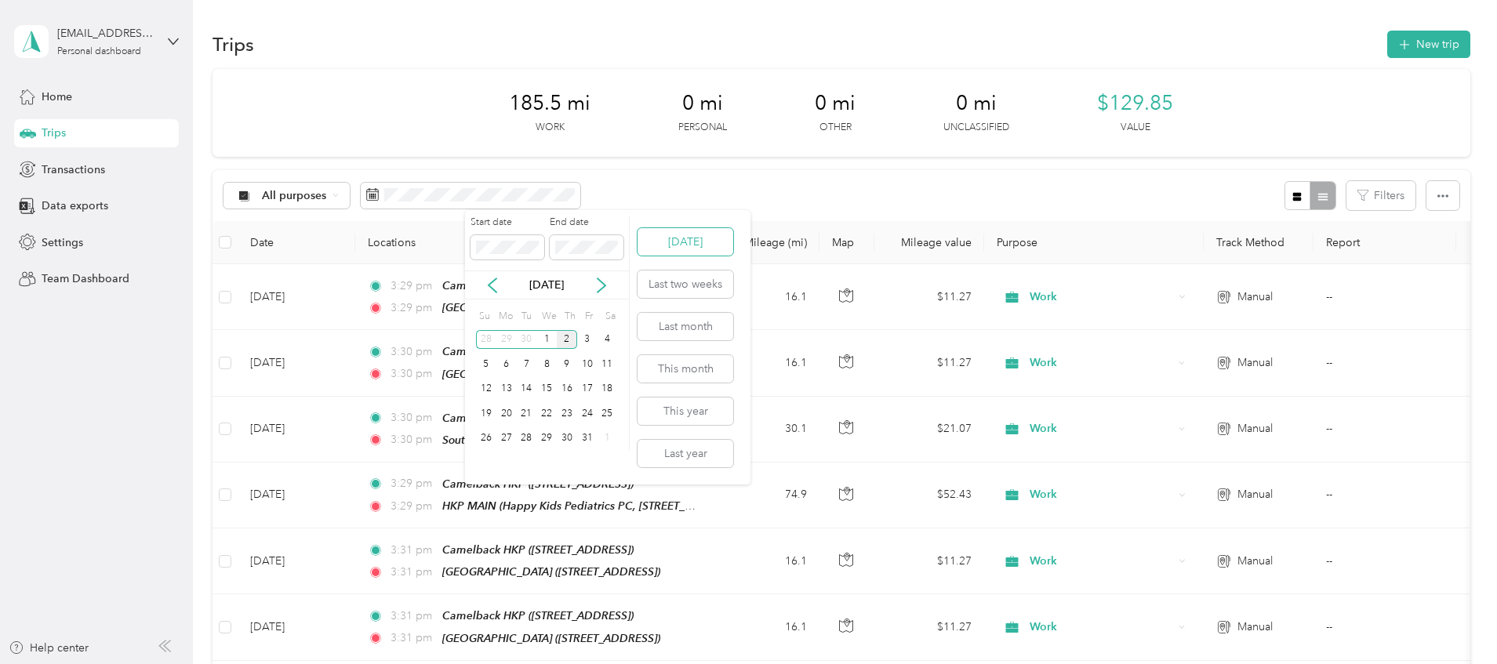
click at [712, 249] on button "[DATE]" at bounding box center [686, 241] width 96 height 27
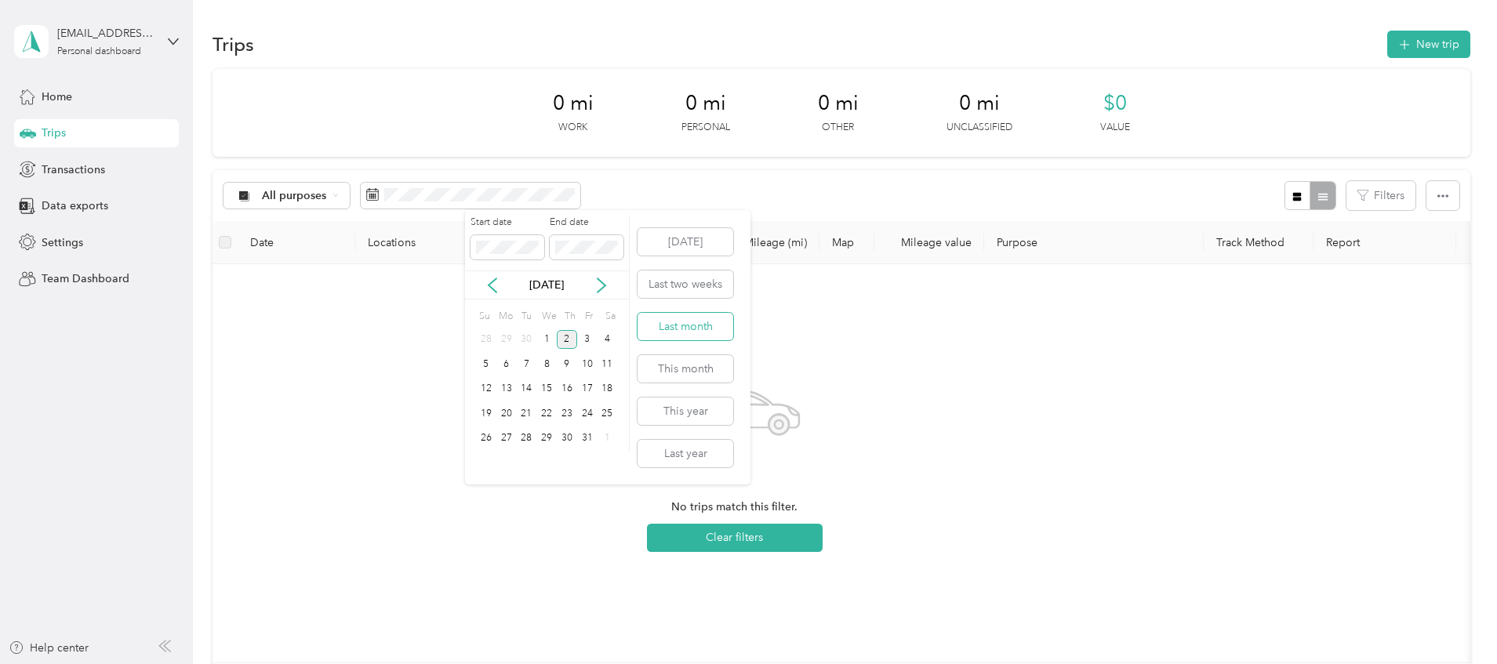
click at [692, 331] on button "Last month" at bounding box center [686, 326] width 96 height 27
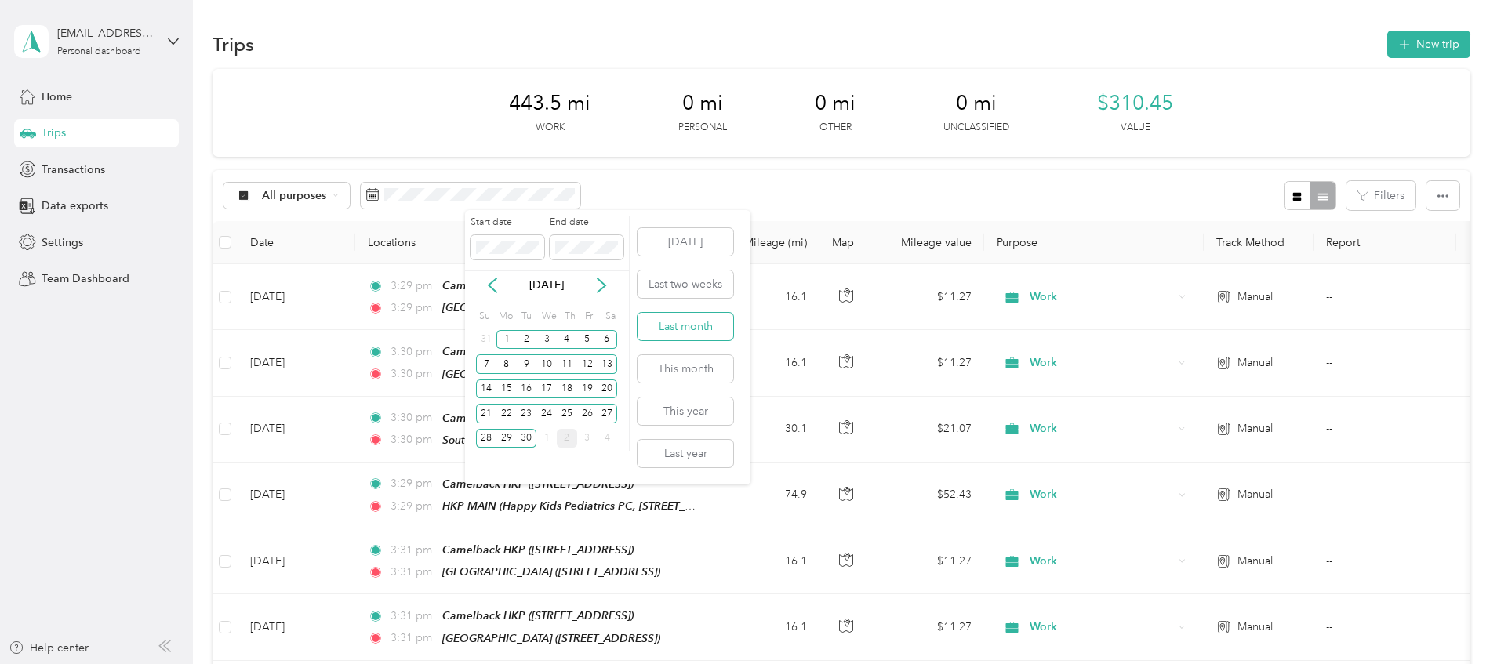
click at [688, 335] on button "Last month" at bounding box center [686, 326] width 96 height 27
click at [675, 279] on button "Last two weeks" at bounding box center [686, 284] width 96 height 27
click at [682, 321] on button "Last month" at bounding box center [686, 326] width 96 height 27
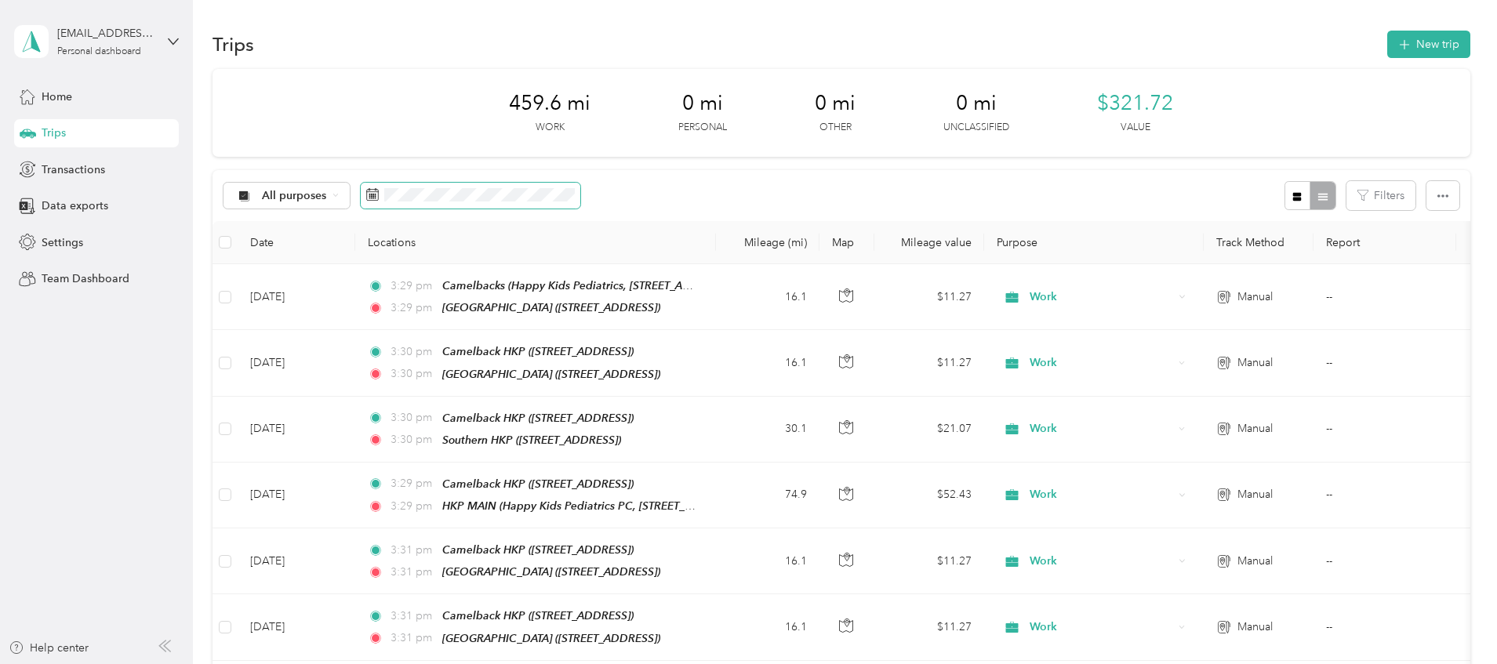
click at [580, 204] on span at bounding box center [471, 196] width 220 height 27
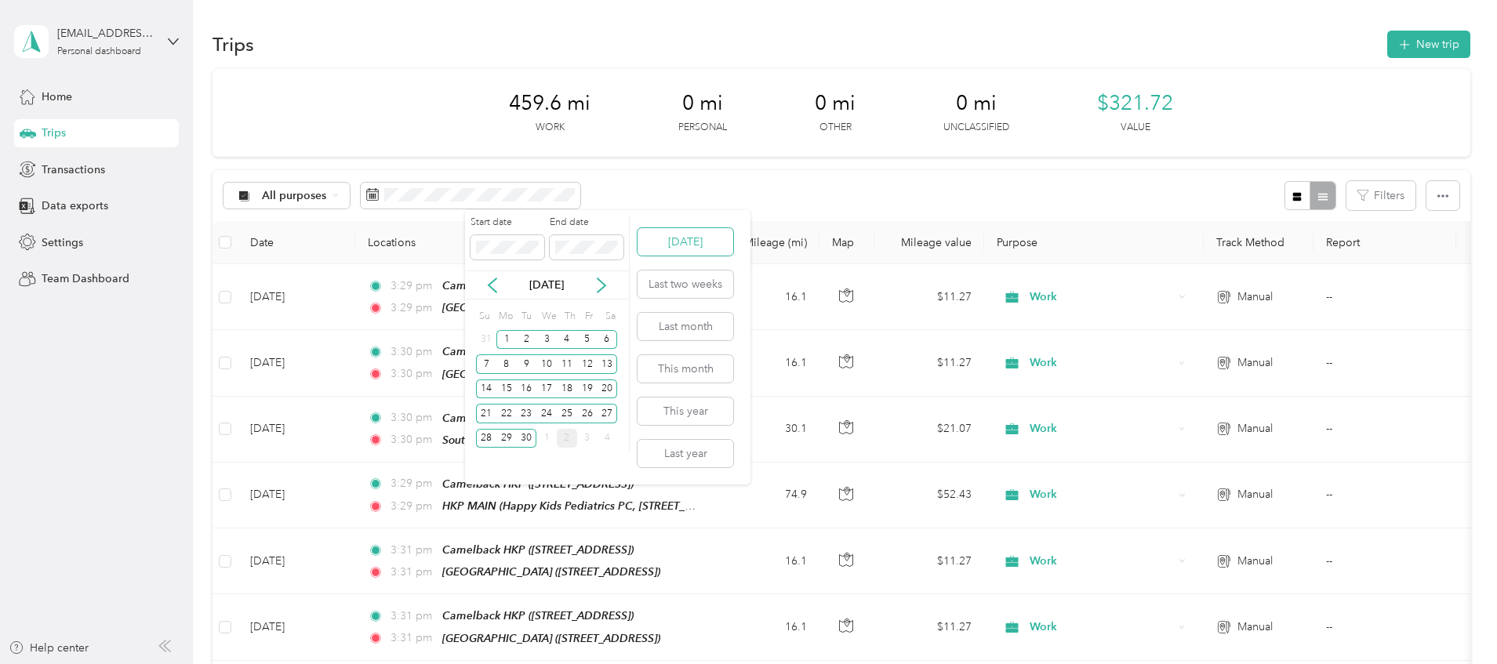
click at [679, 236] on button "[DATE]" at bounding box center [686, 241] width 96 height 27
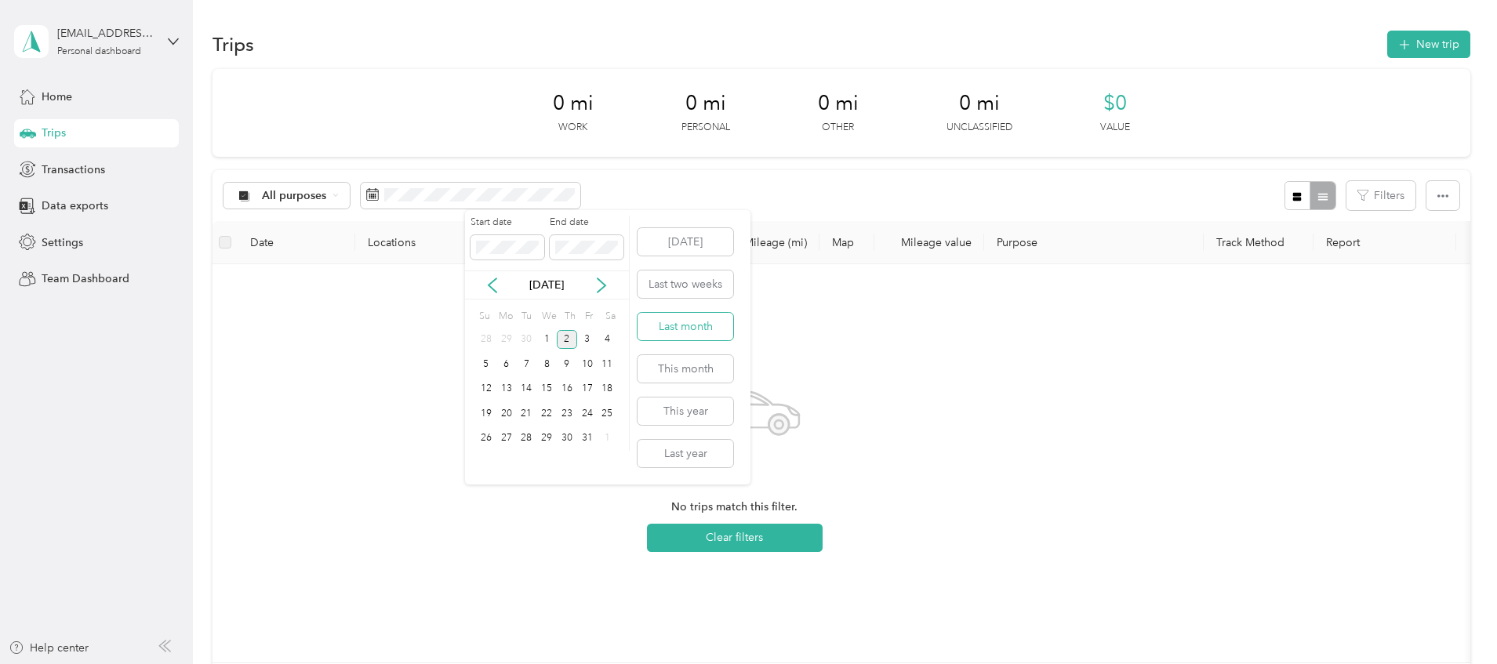
click at [652, 323] on button "Last month" at bounding box center [686, 326] width 96 height 27
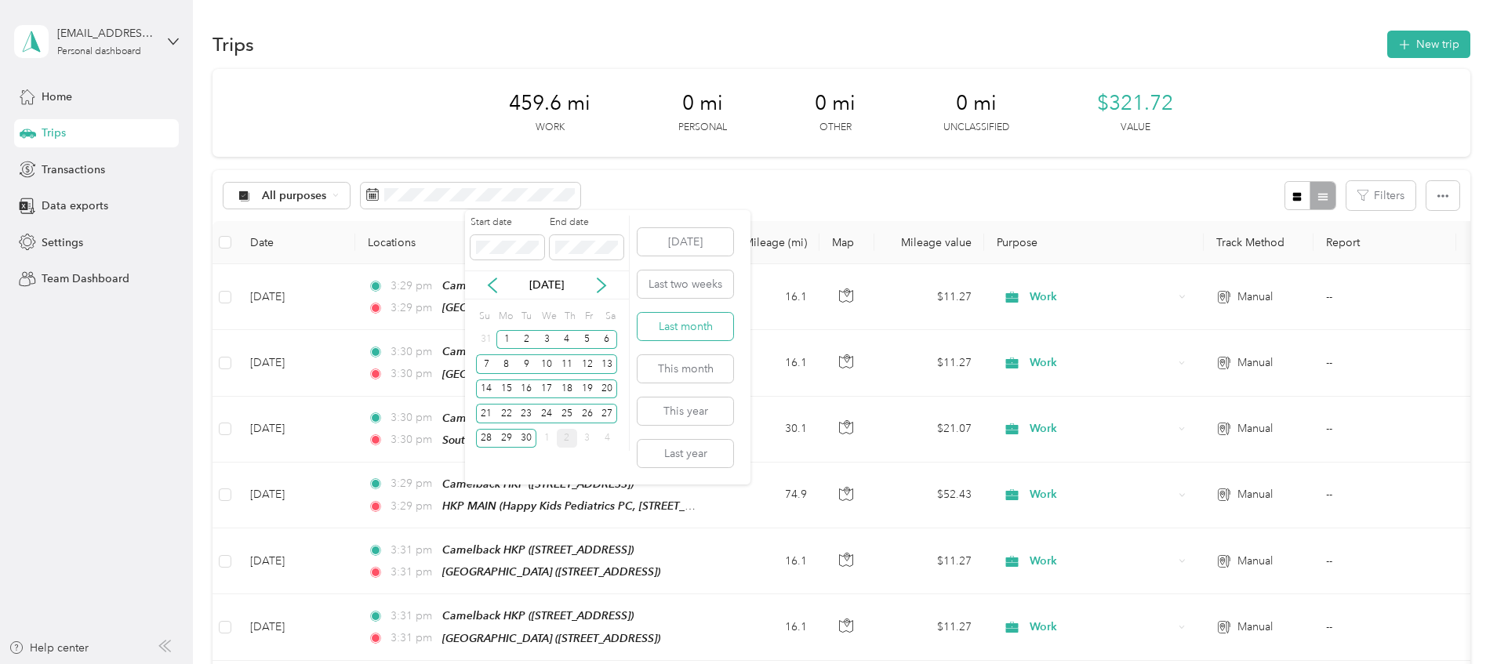
click at [685, 324] on button "Last month" at bounding box center [686, 326] width 96 height 27
click at [678, 243] on button "[DATE]" at bounding box center [686, 241] width 96 height 27
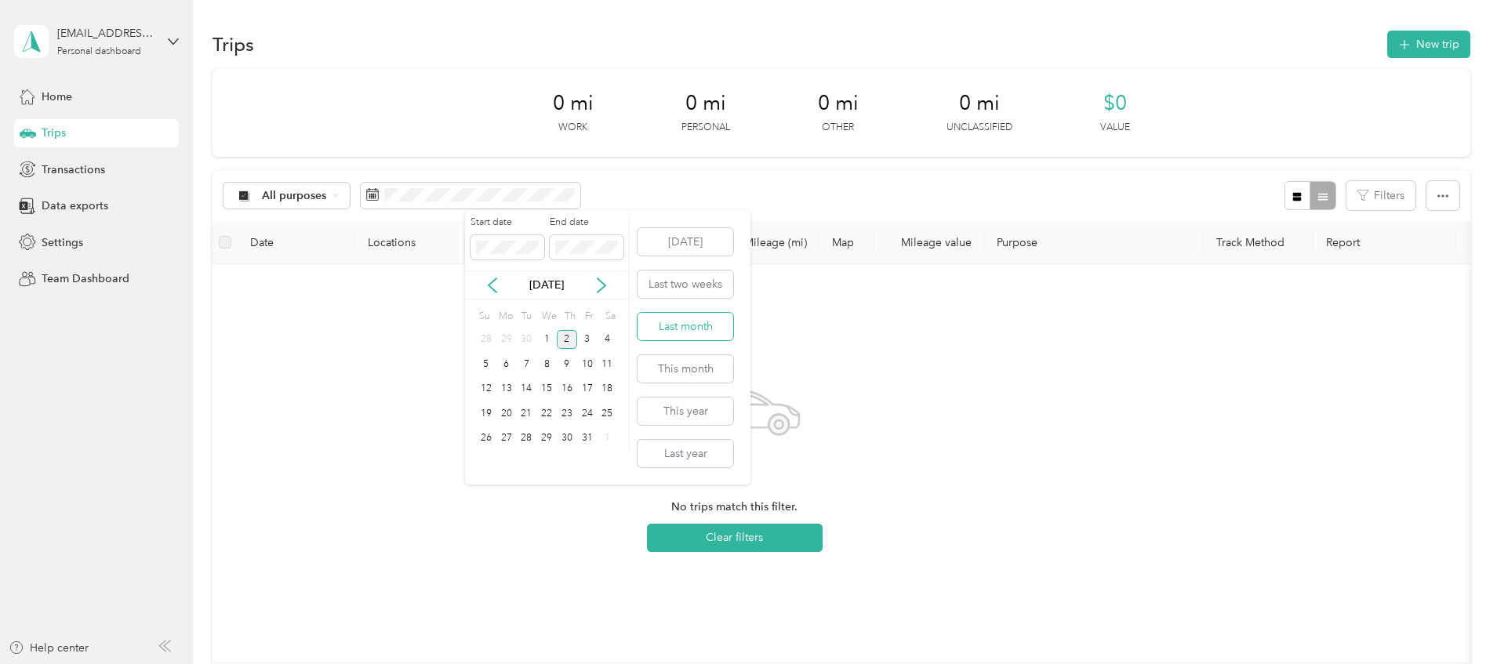
click at [680, 325] on button "Last month" at bounding box center [686, 326] width 96 height 27
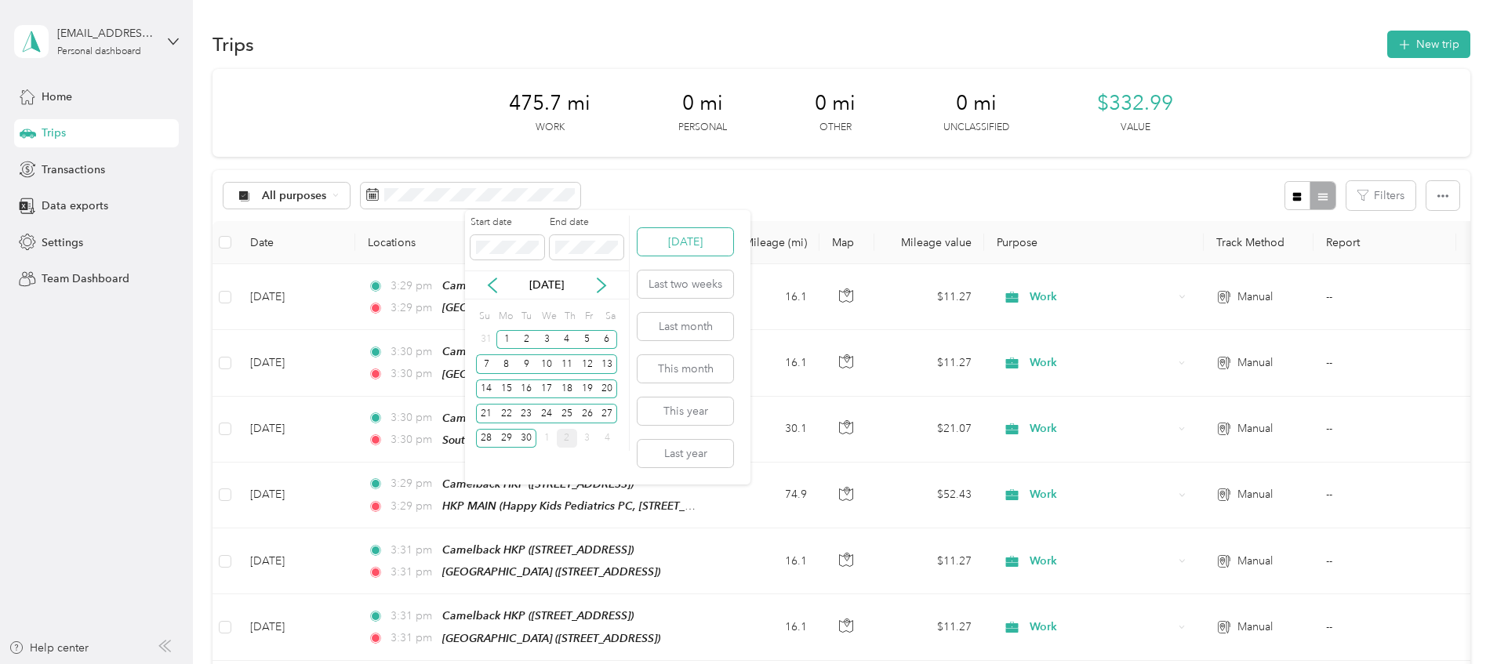
click at [677, 249] on button "[DATE]" at bounding box center [686, 241] width 96 height 27
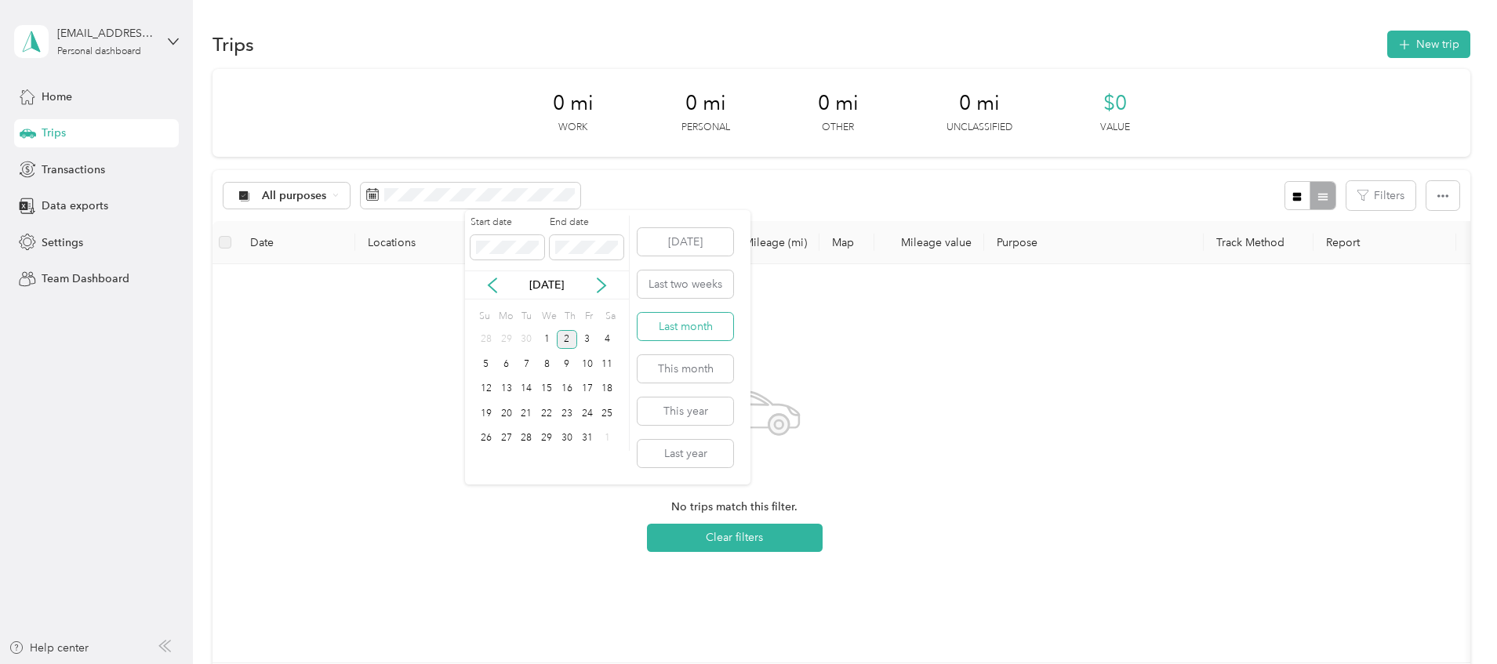
click at [678, 322] on button "Last month" at bounding box center [686, 326] width 96 height 27
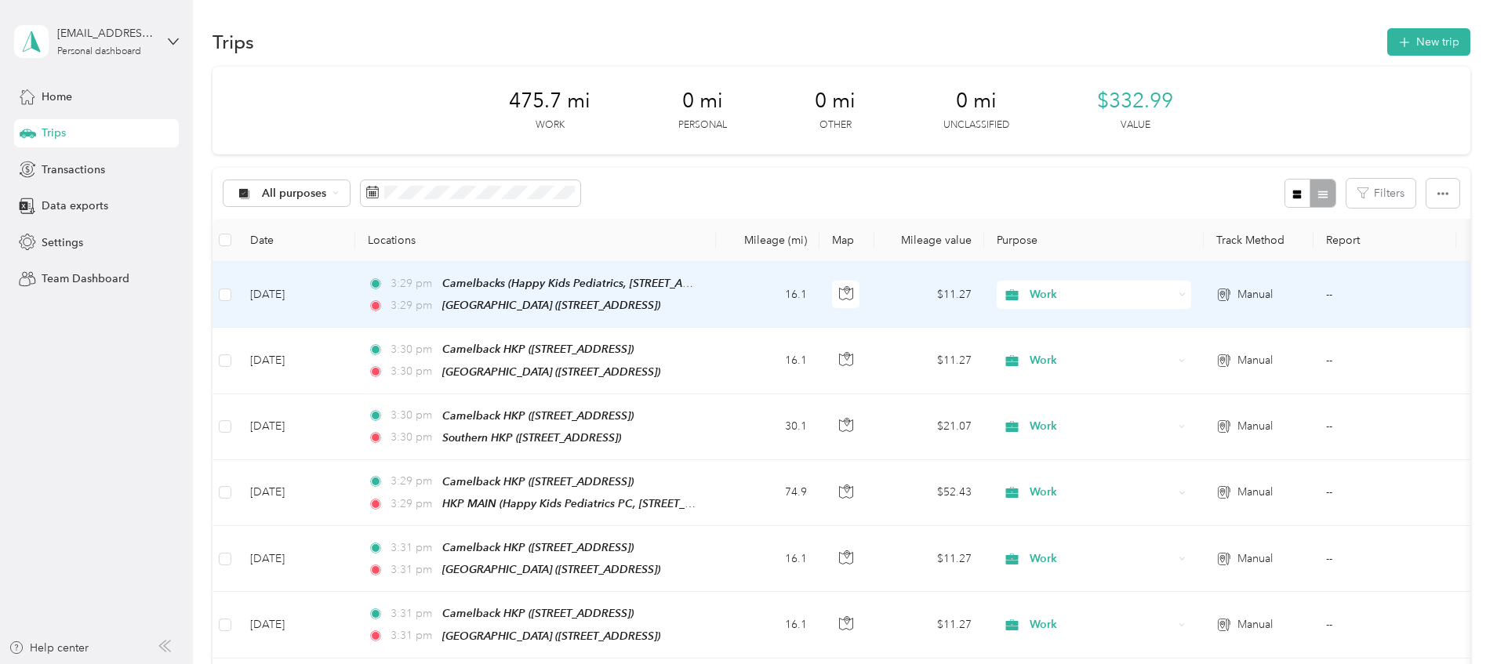
scroll to position [3, 0]
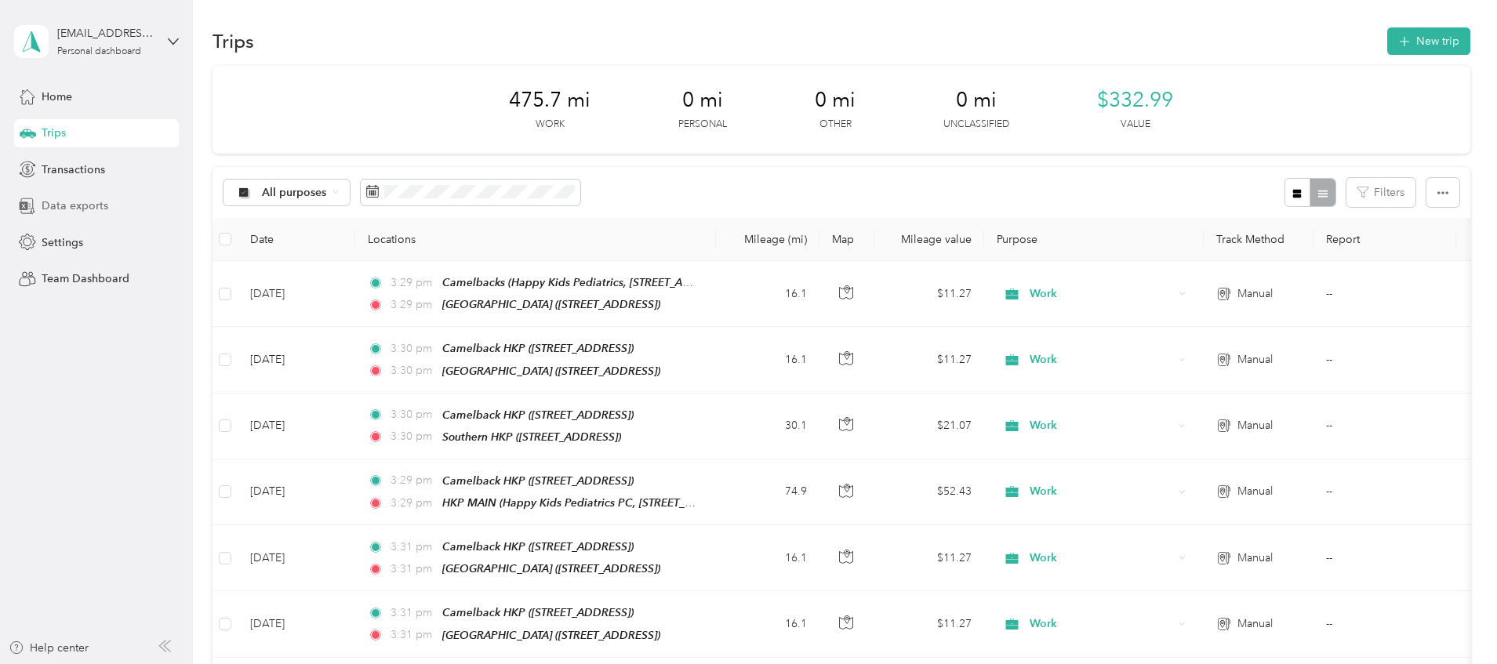
click at [107, 213] on div "Data exports" at bounding box center [96, 206] width 165 height 28
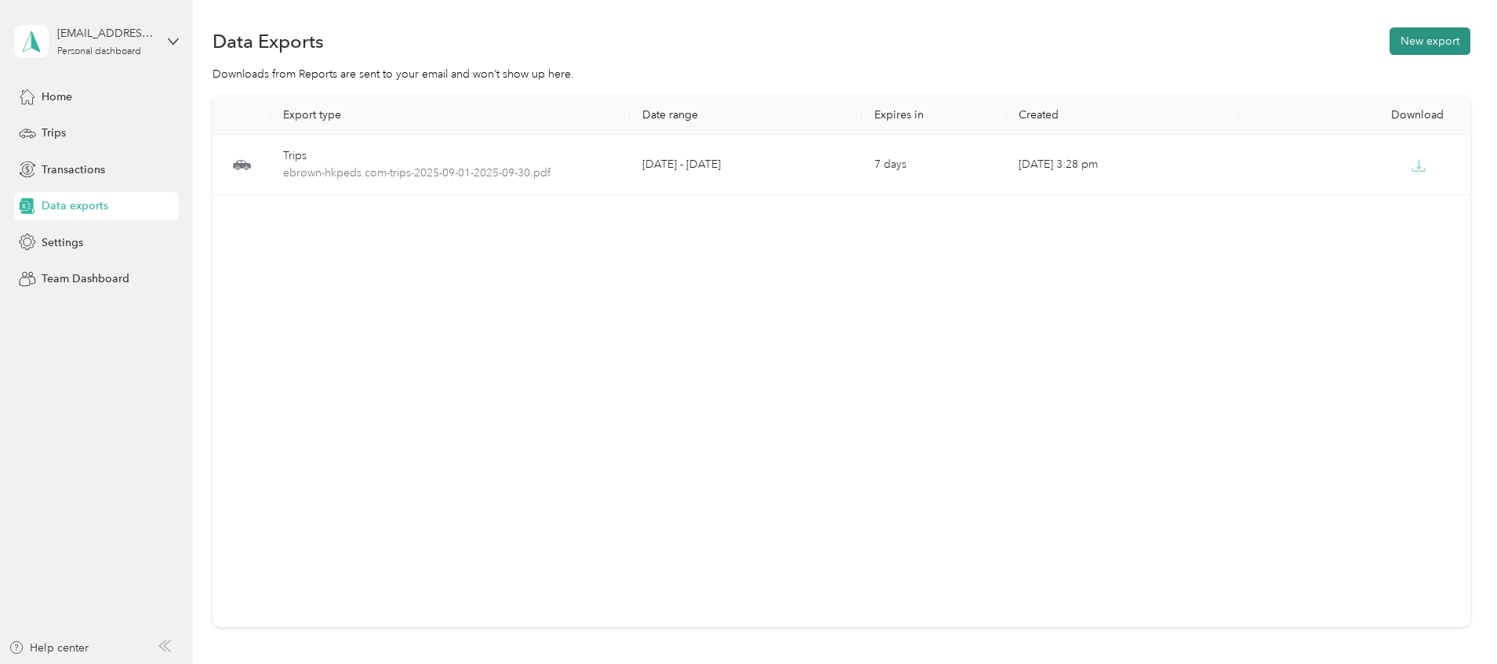
click at [1390, 49] on button "New export" at bounding box center [1430, 40] width 81 height 27
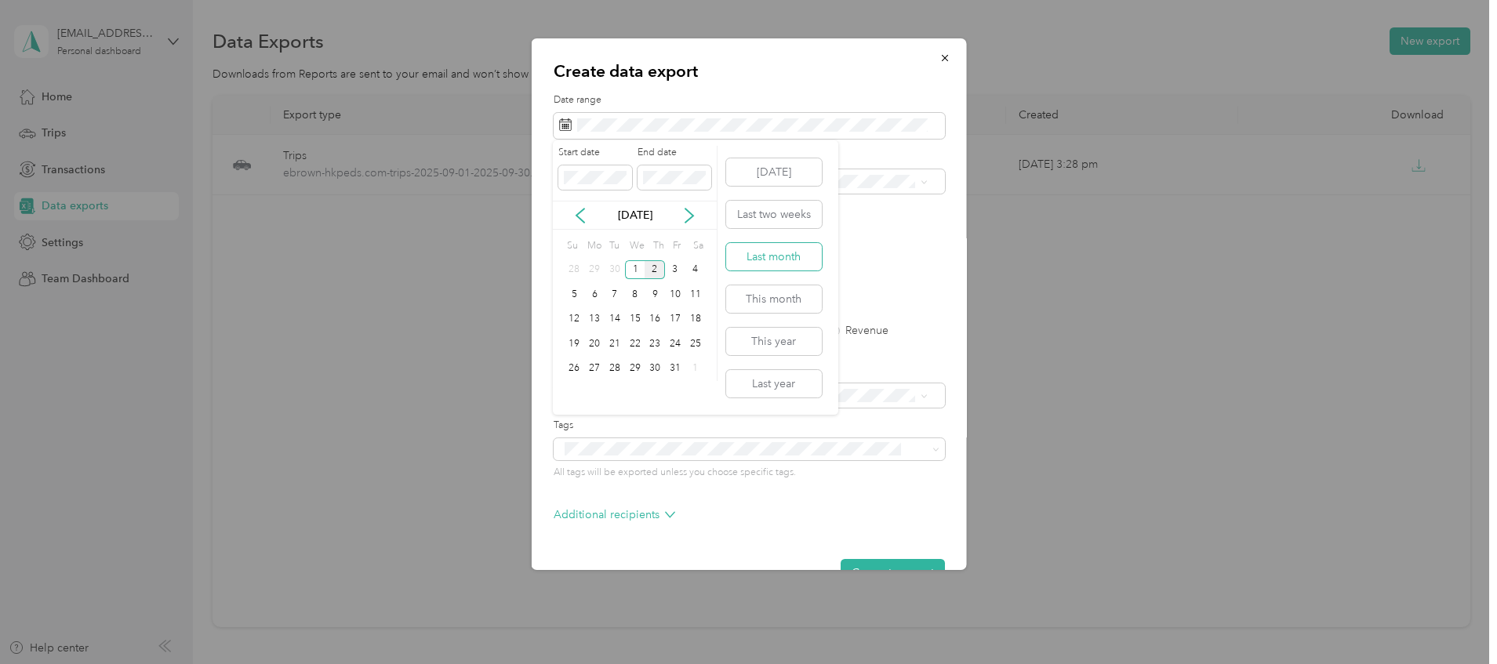
click at [777, 257] on button "Last month" at bounding box center [774, 256] width 96 height 27
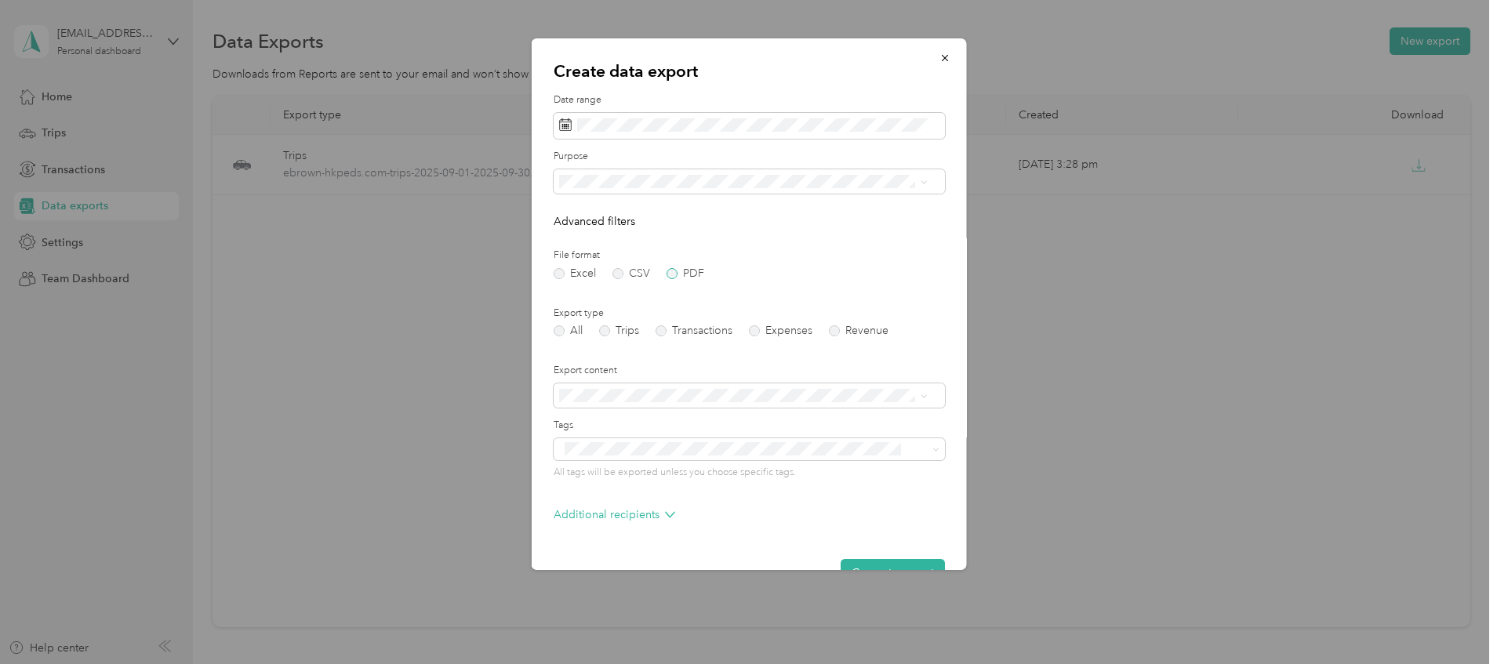
click at [673, 271] on label "PDF" at bounding box center [685, 273] width 38 height 11
drag, startPoint x: 635, startPoint y: 328, endPoint x: 624, endPoint y: 336, distance: 12.9
click at [633, 330] on label "Trips" at bounding box center [618, 331] width 40 height 11
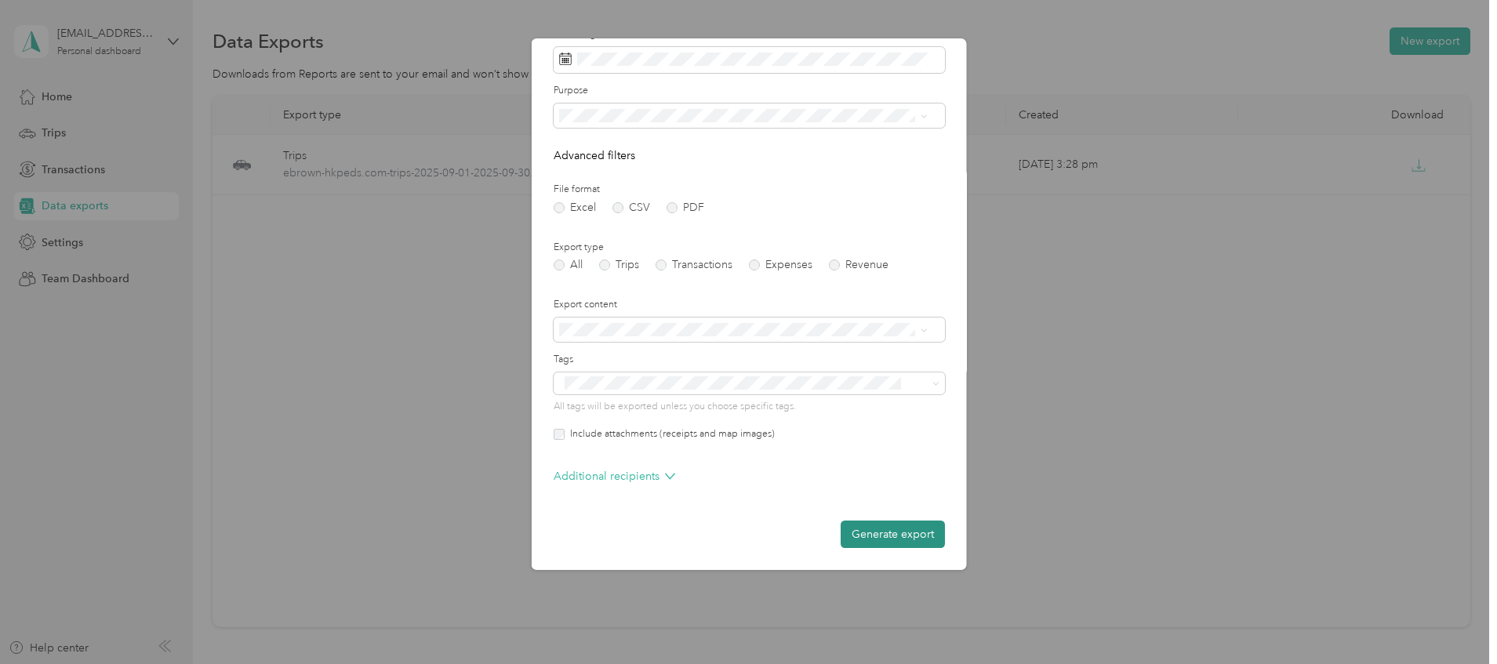
click at [859, 530] on button "Generate export" at bounding box center [892, 534] width 104 height 27
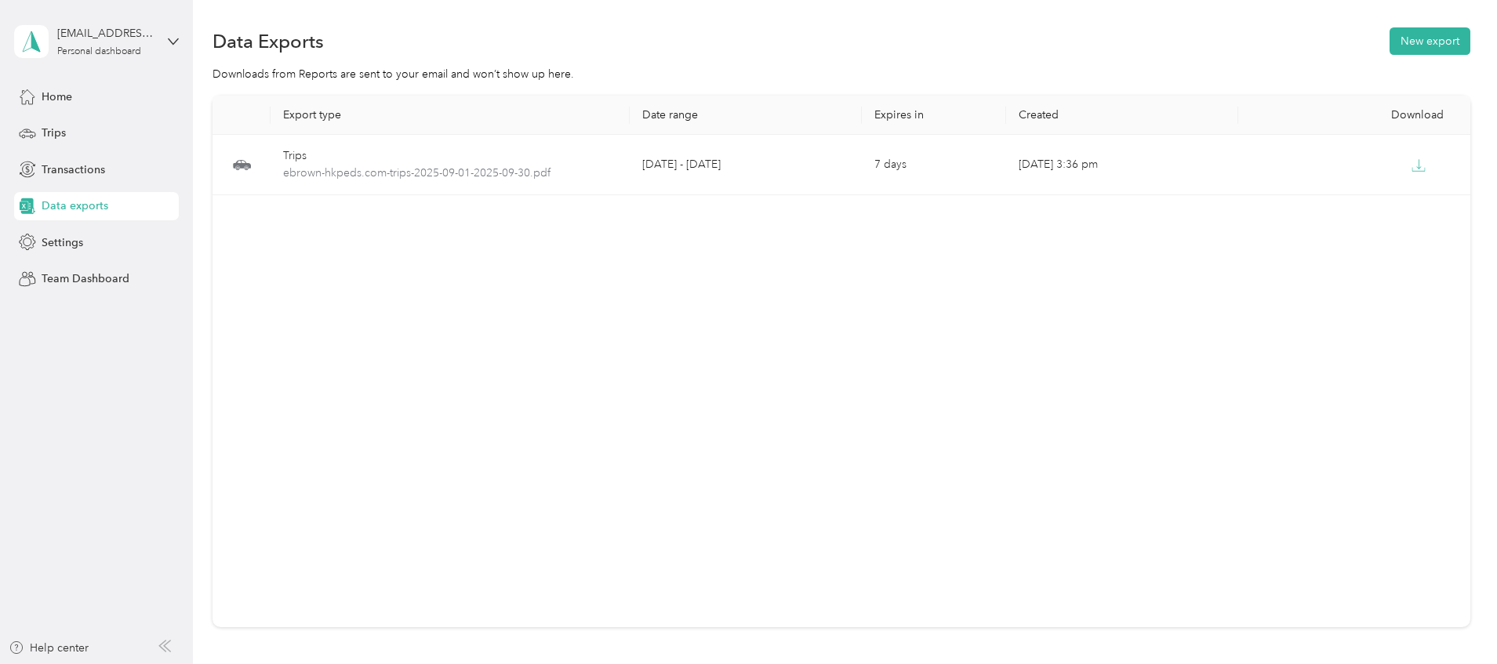
click at [926, 266] on div "Export type Date range Expires in Created Download Trips ebrown-hkpeds.com-trip…" at bounding box center [842, 362] width 1258 height 532
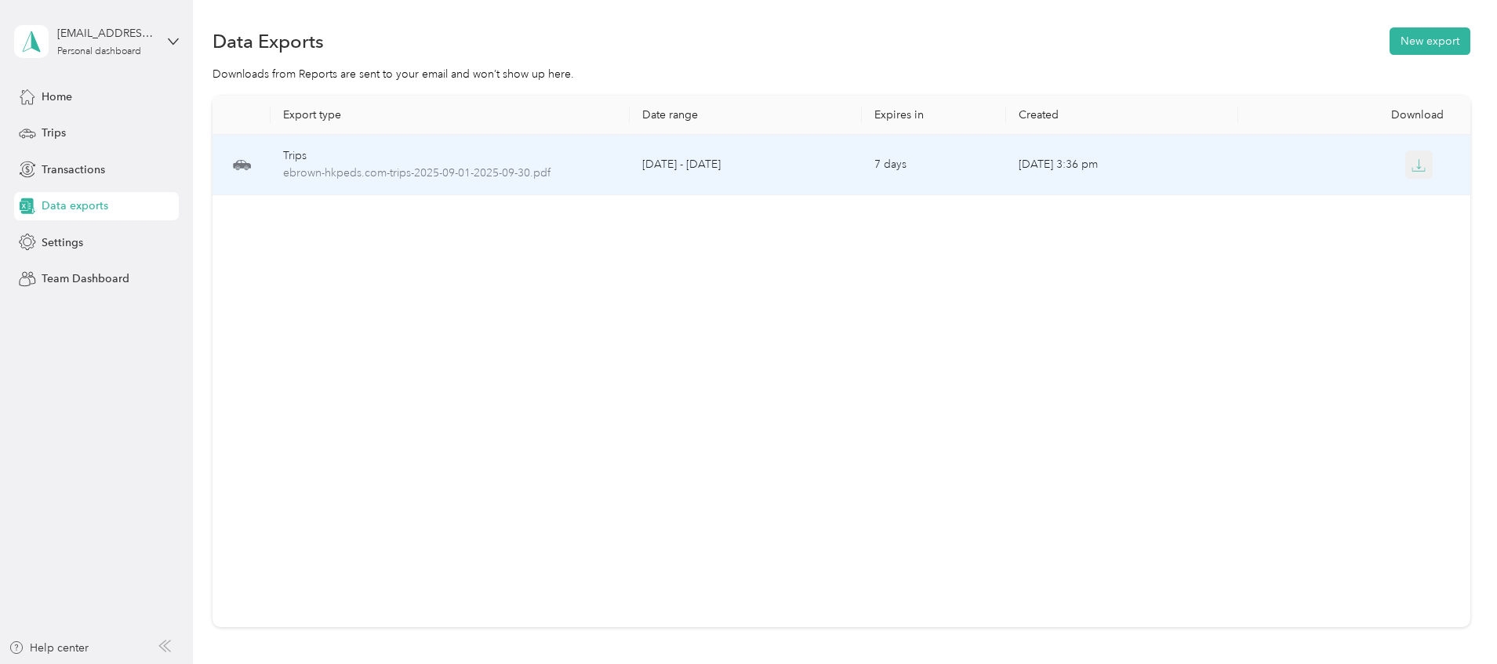
click at [1406, 161] on button "button" at bounding box center [1420, 165] width 28 height 28
